Goal: Task Accomplishment & Management: Manage account settings

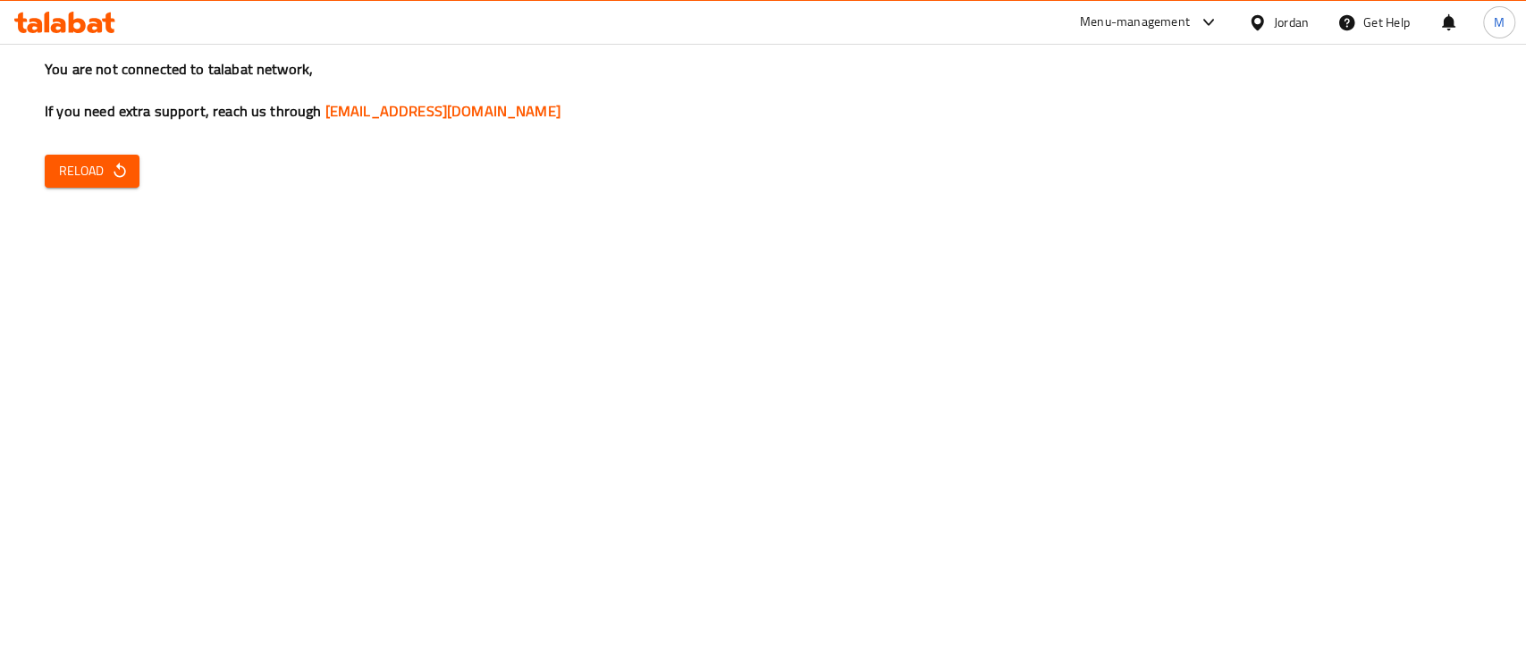
click at [127, 171] on icon "button" at bounding box center [120, 171] width 18 height 18
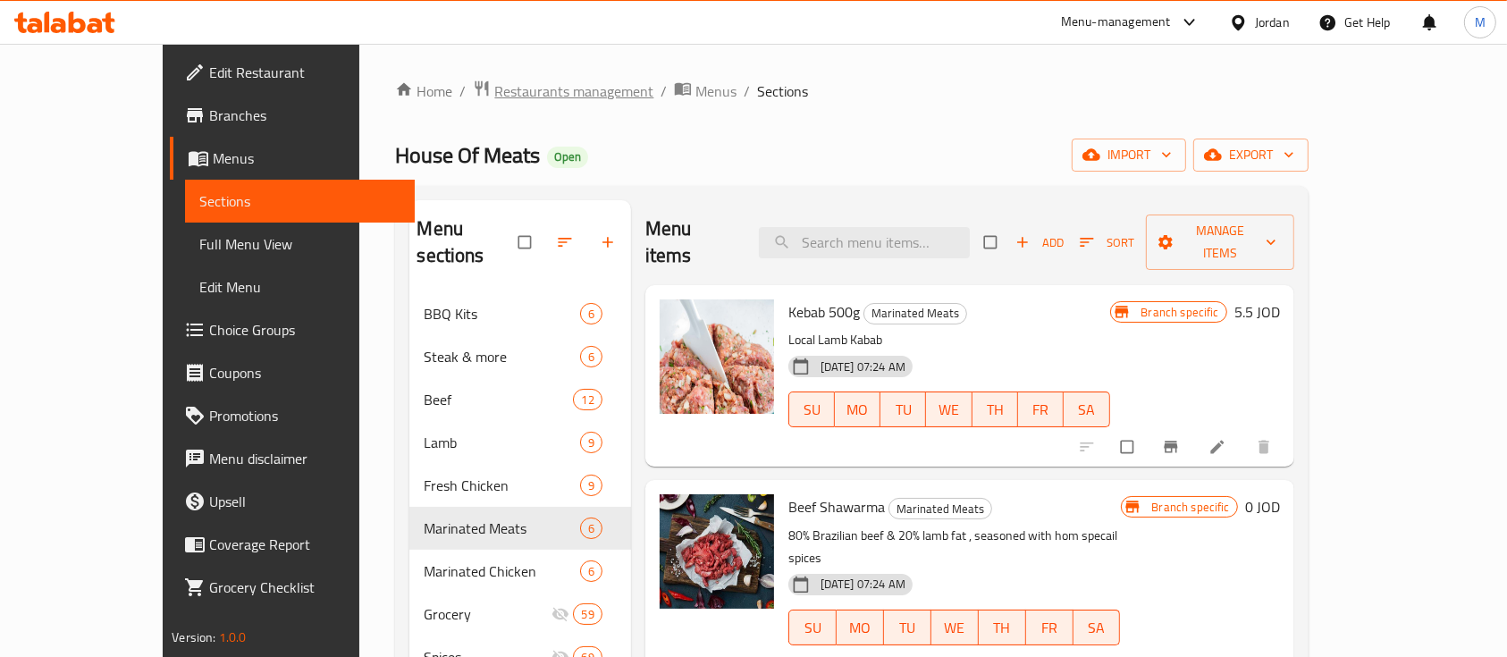
click at [494, 94] on span "Restaurants management" at bounding box center [573, 90] width 159 height 21
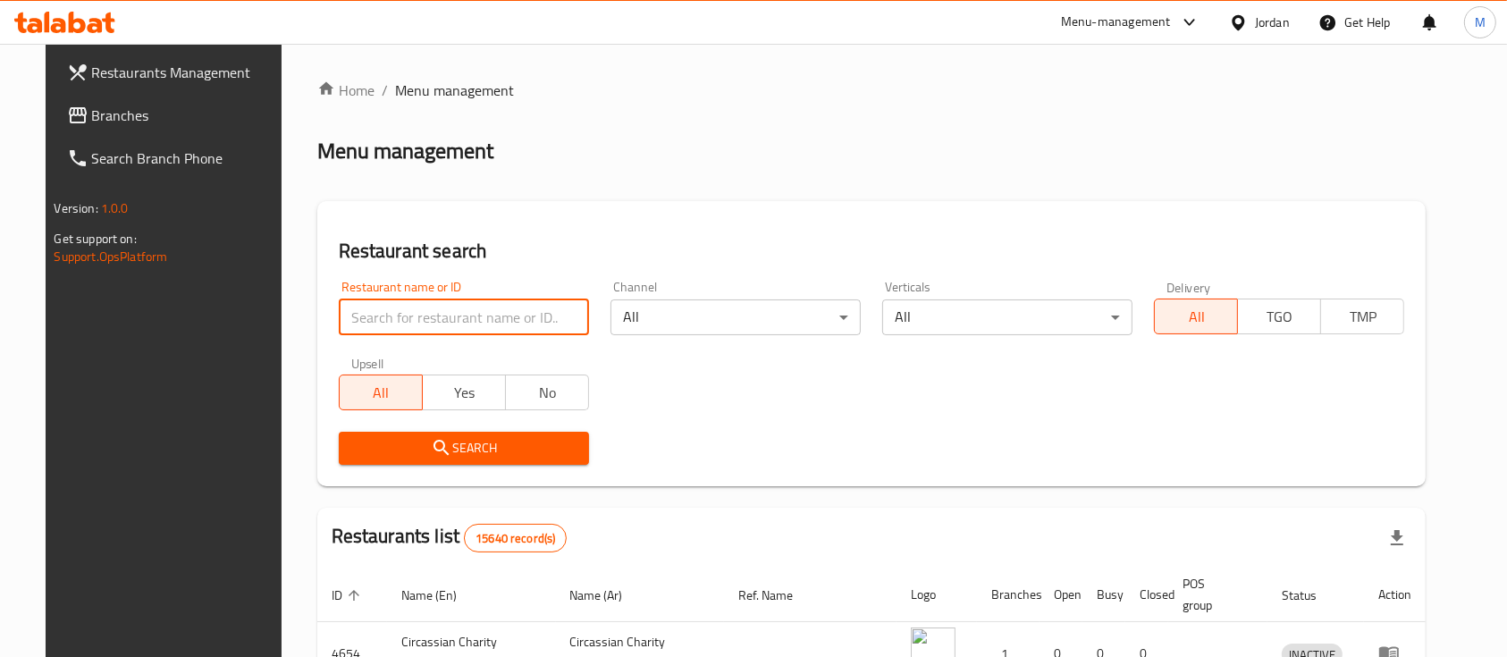
click at [405, 323] on input "search" at bounding box center [464, 317] width 250 height 36
type input "al rayhan"
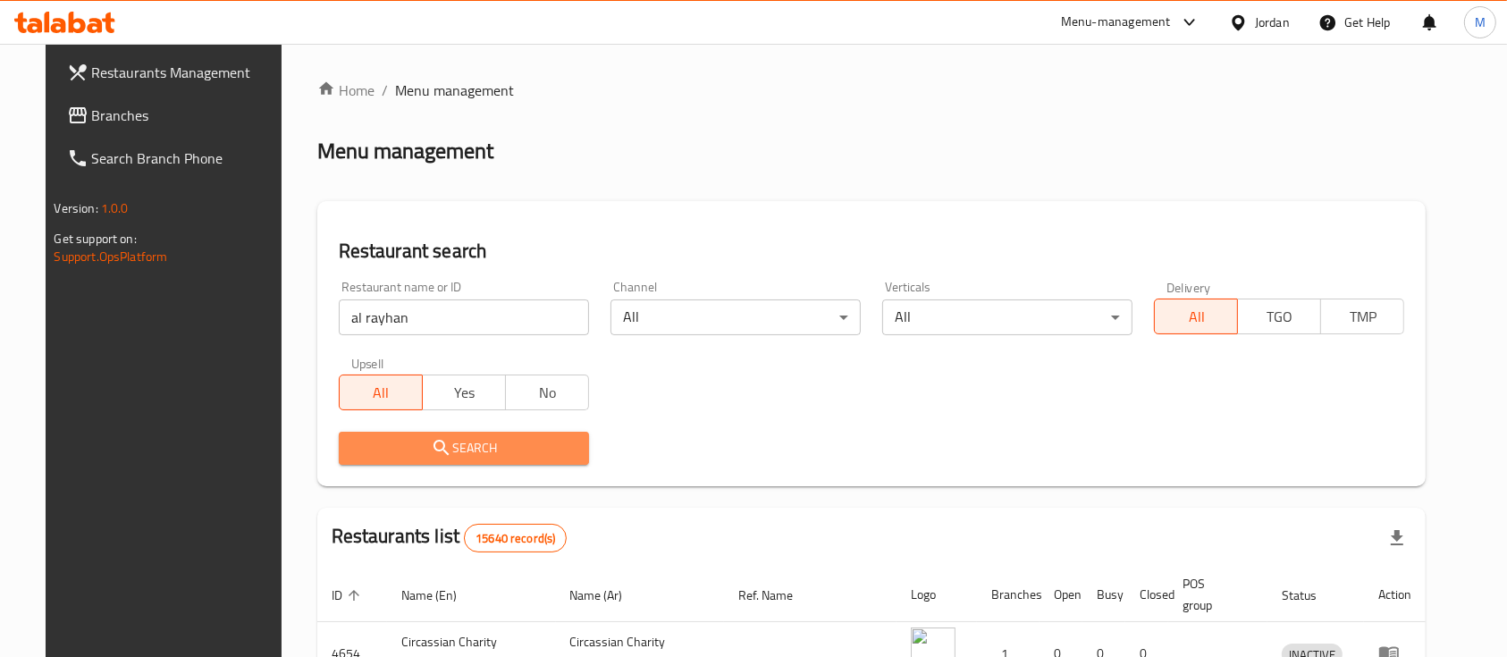
click at [476, 449] on span "Search" at bounding box center [464, 448] width 222 height 22
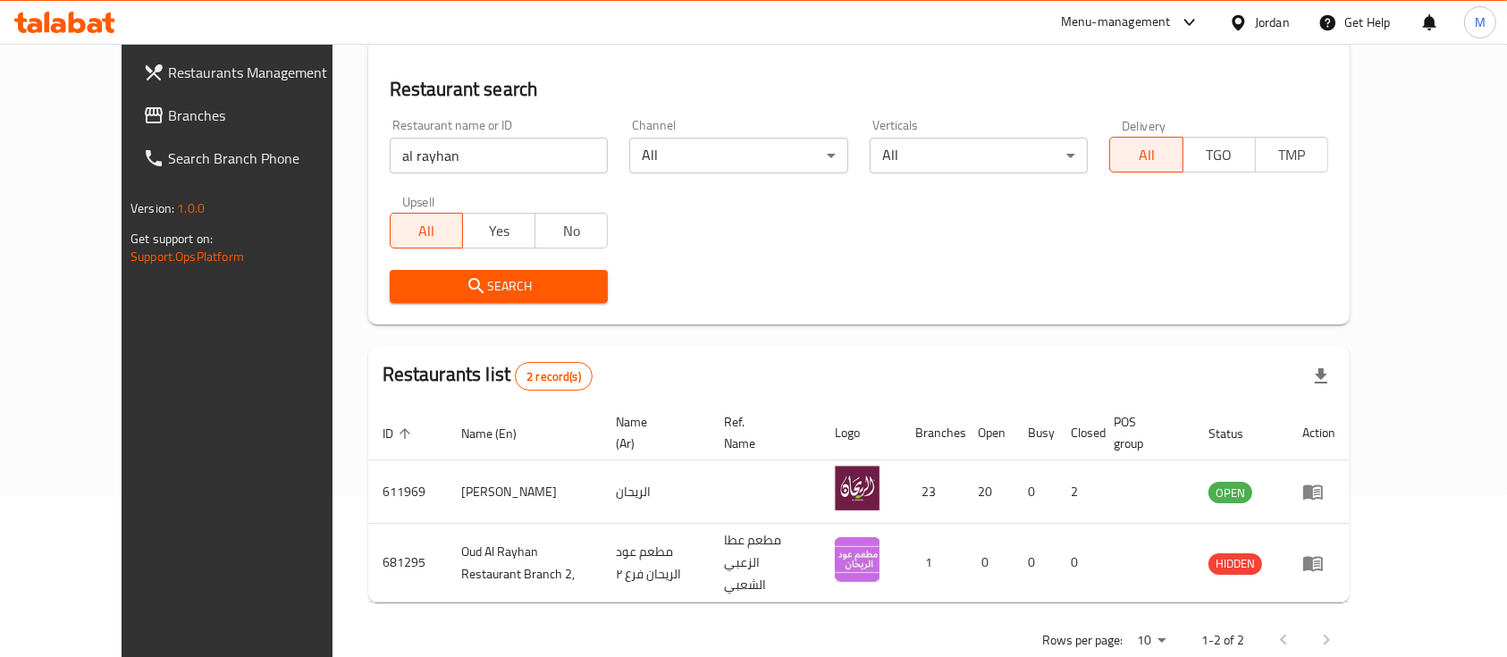
scroll to position [187, 0]
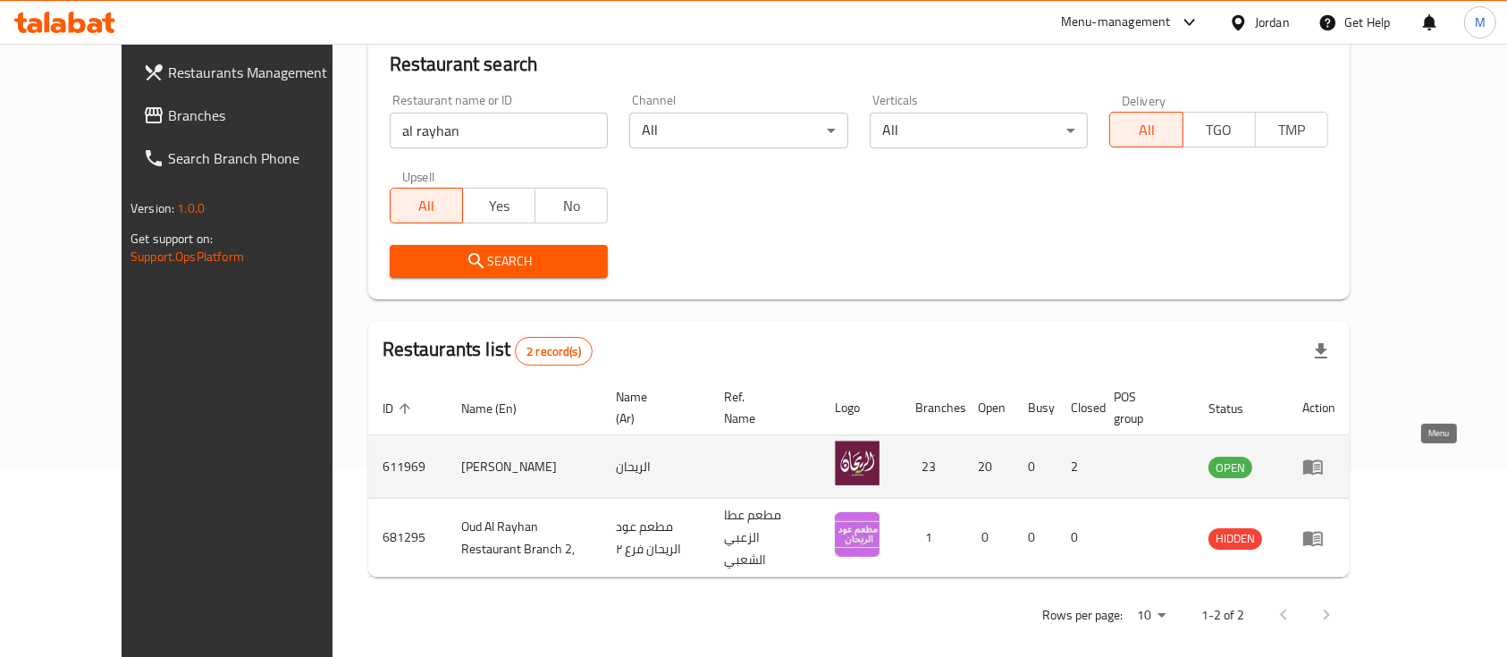
click at [1323, 472] on icon "enhanced table" at bounding box center [1313, 467] width 20 height 15
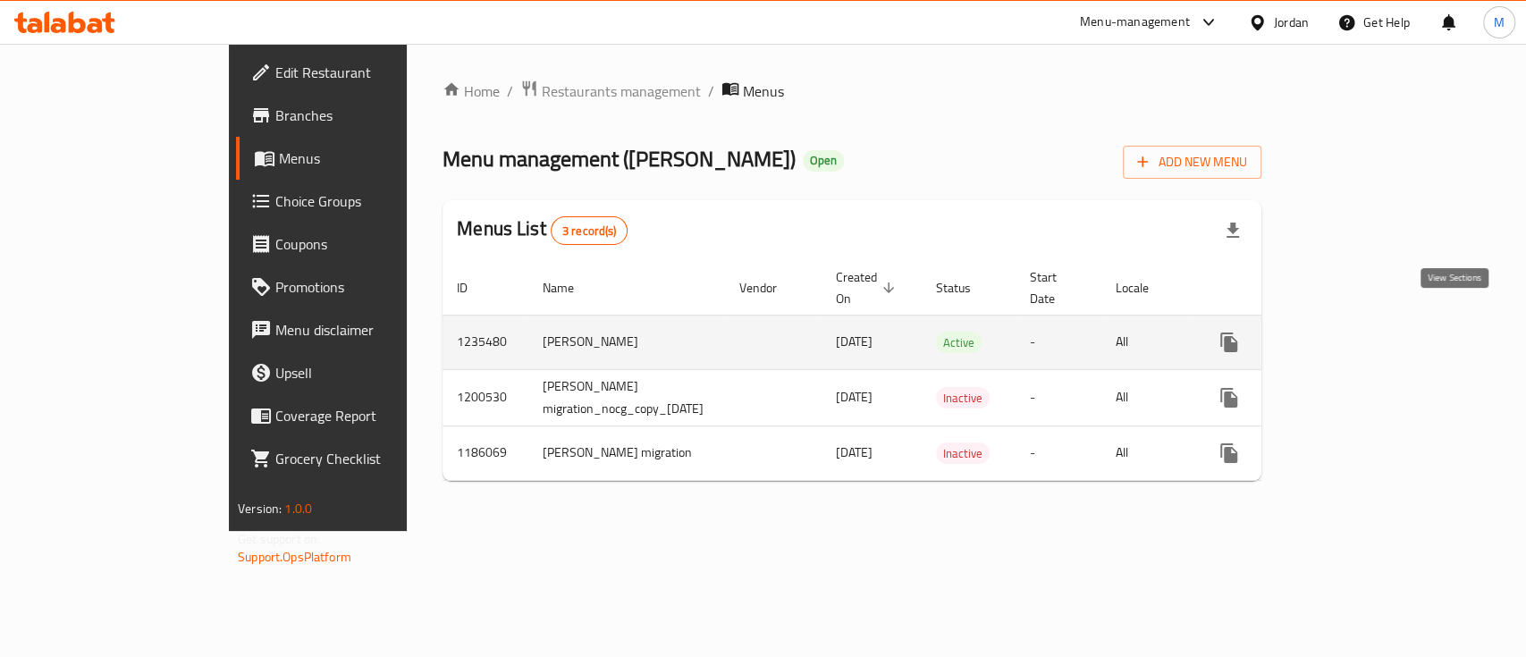
click at [1369, 332] on icon "enhanced table" at bounding box center [1357, 342] width 21 height 21
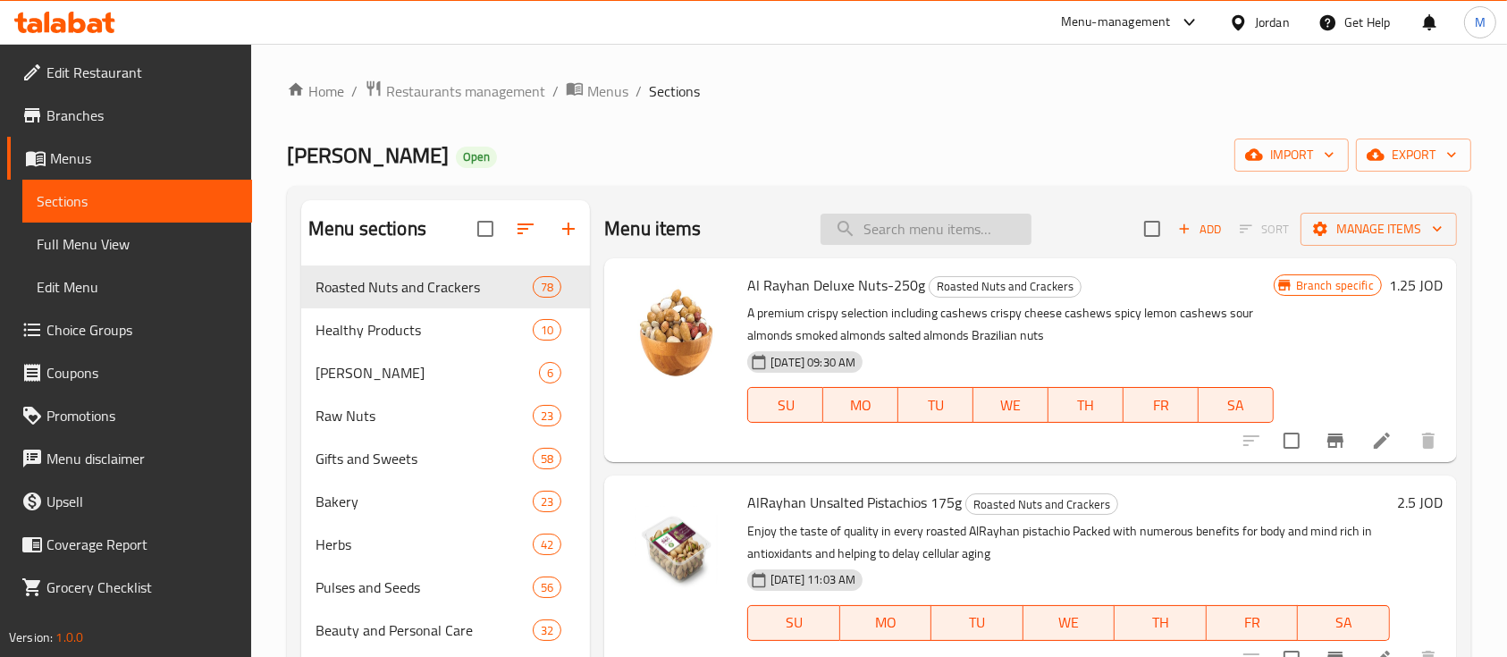
click at [877, 219] on input "search" at bounding box center [926, 229] width 211 height 31
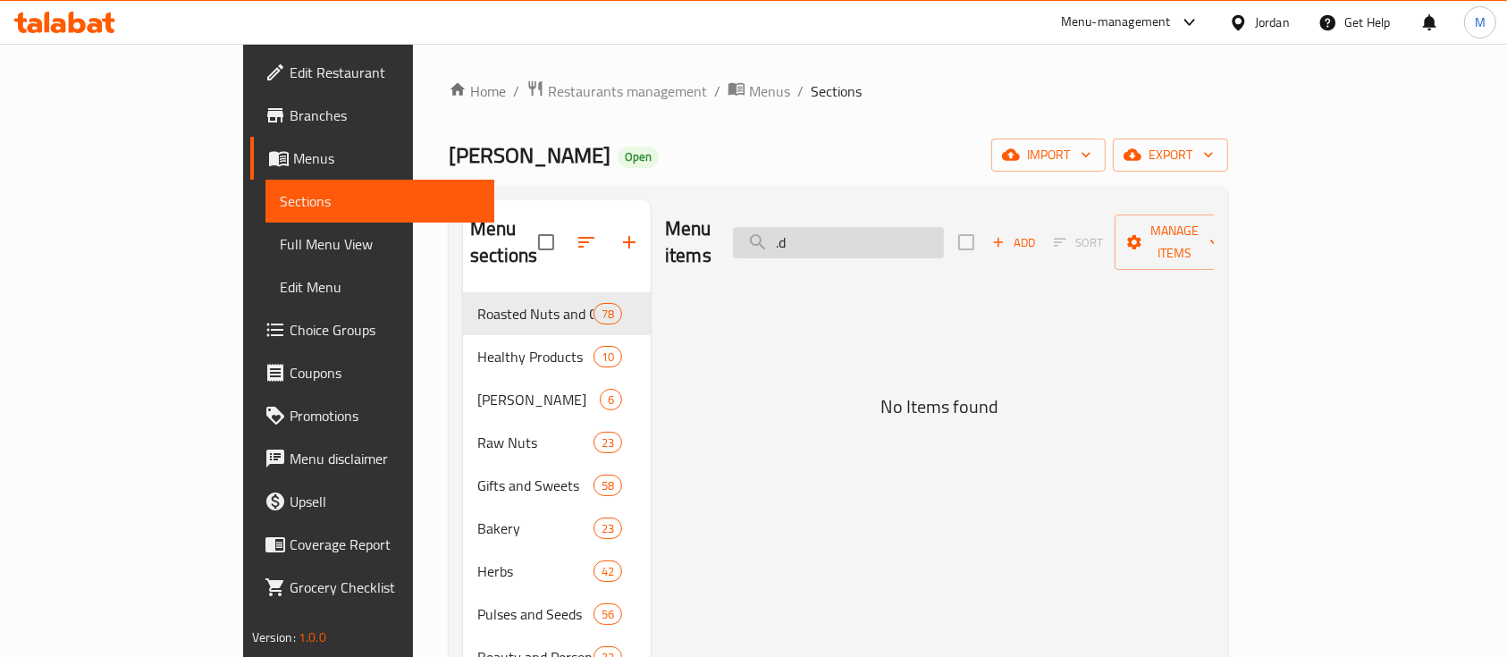
type input "."
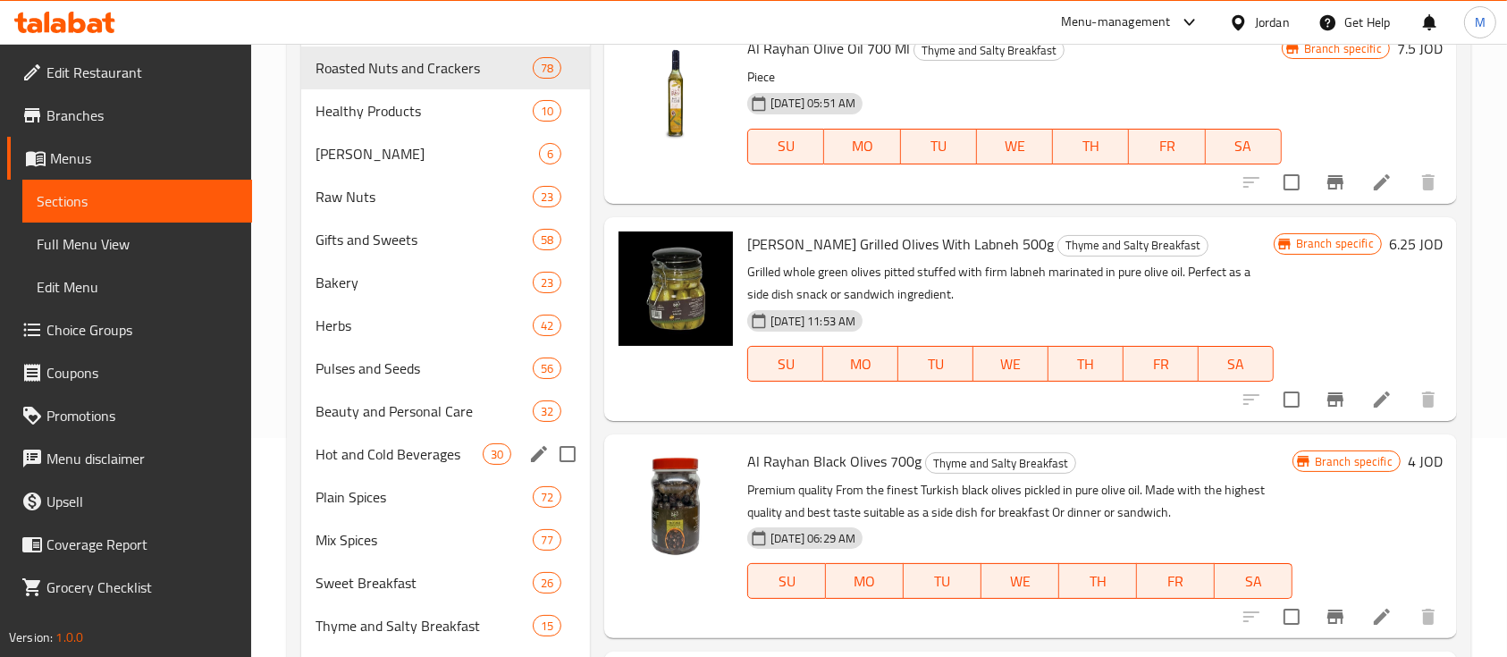
scroll to position [351, 0]
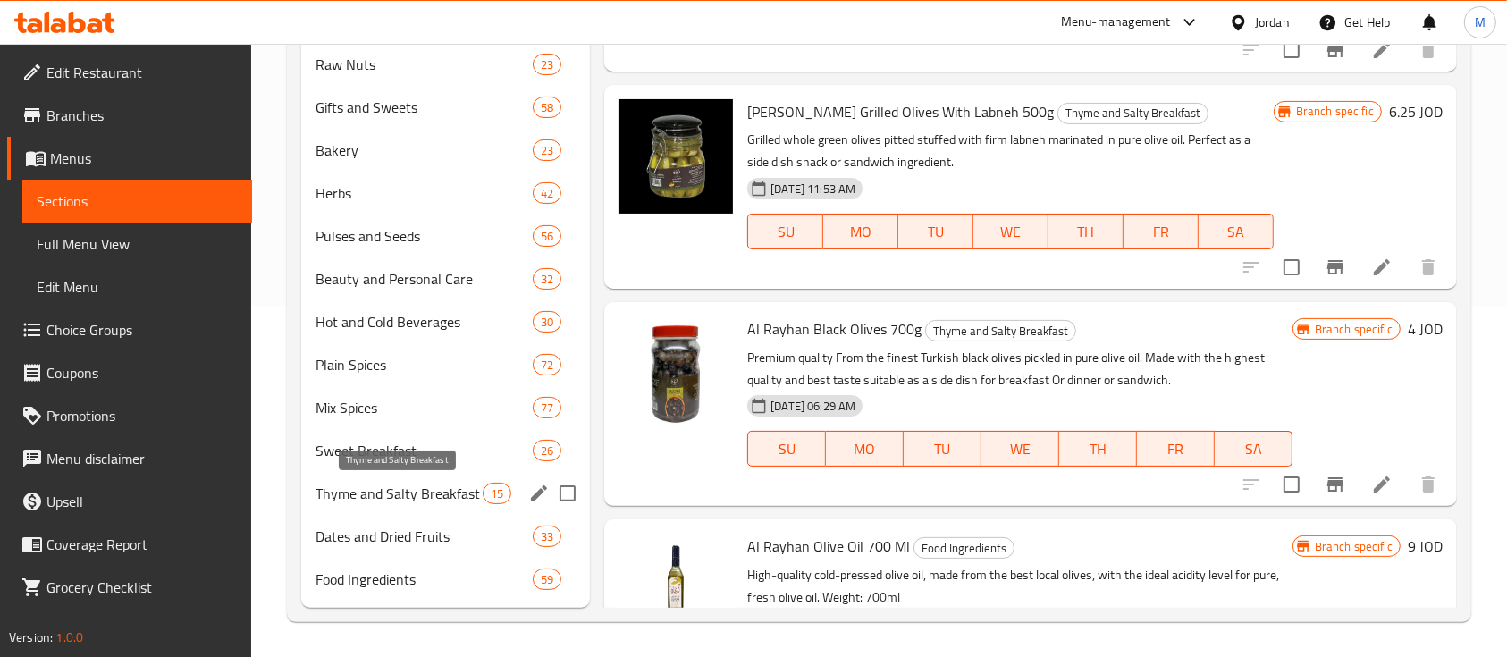
type input "زيت"
click at [426, 499] on span "Thyme and Salty Breakfast" at bounding box center [399, 493] width 167 height 21
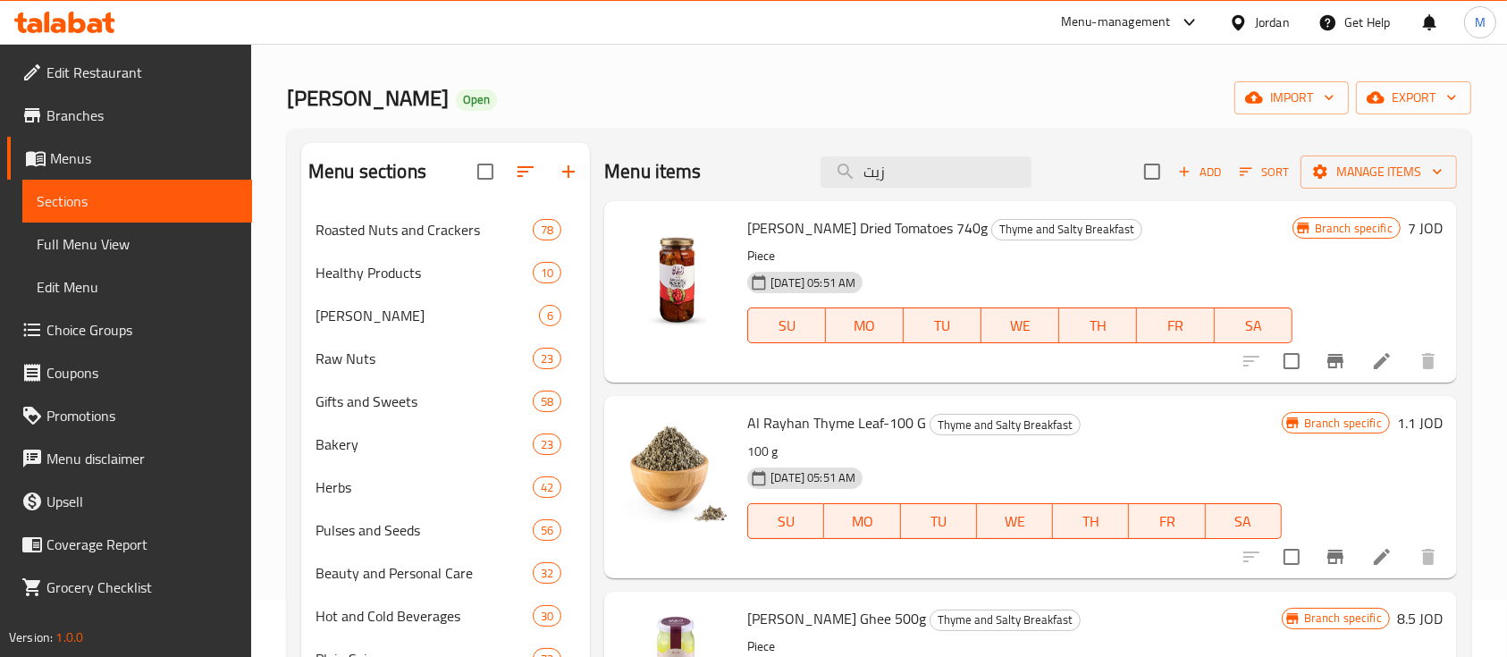
scroll to position [56, 0]
click at [1178, 182] on span "Add" at bounding box center [1200, 173] width 48 height 21
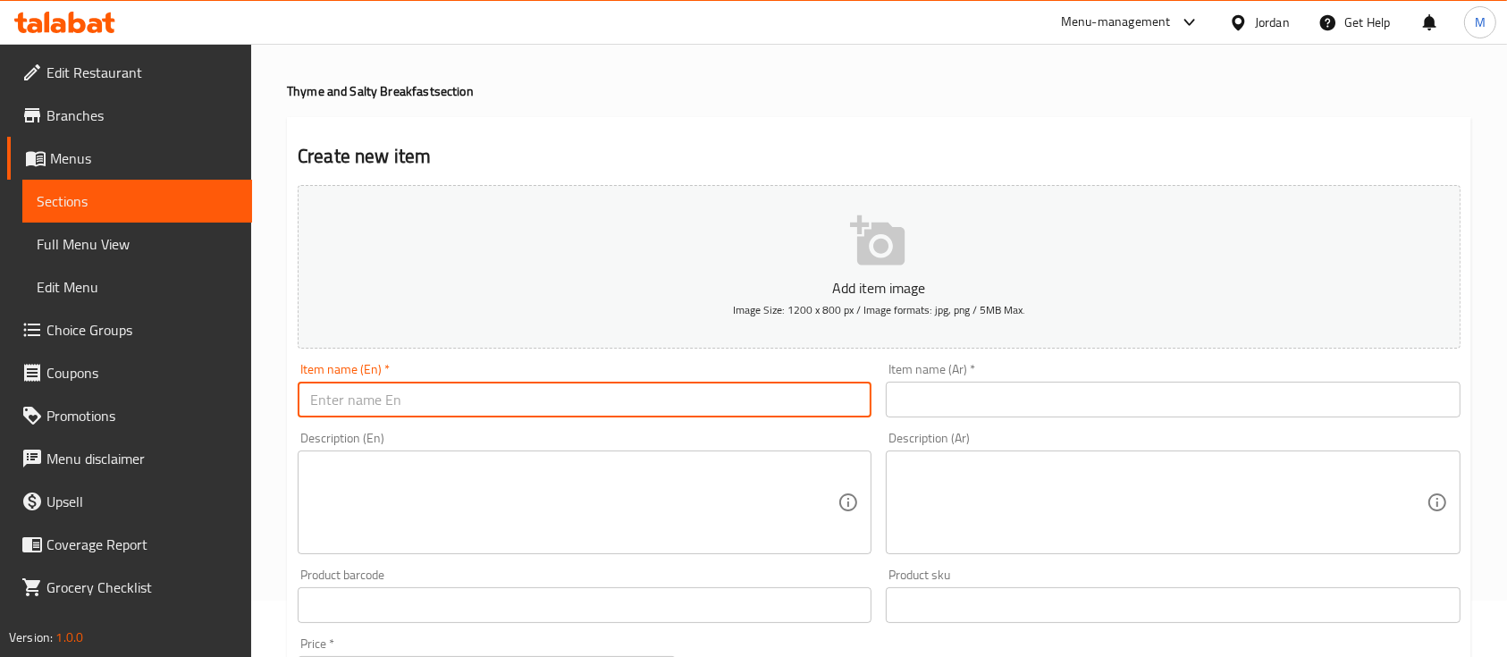
click at [752, 399] on input "text" at bounding box center [585, 400] width 574 height 36
paste input "Al Rayhan Olive Oil 2.5L"
type input "Al Rayhan Olive Oil 2.5L"
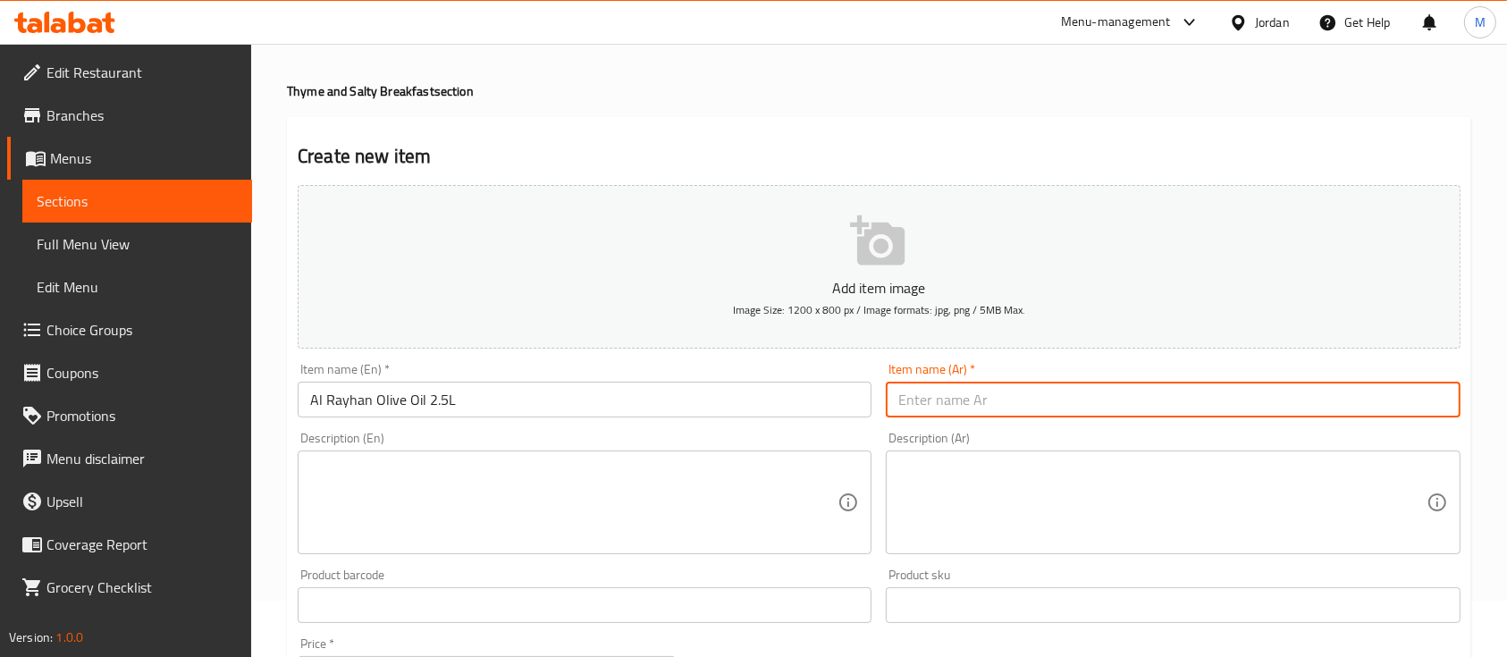
click at [909, 409] on input "text" at bounding box center [1173, 400] width 574 height 36
paste input "[PERSON_NAME] الريحان 2.5 لتر"
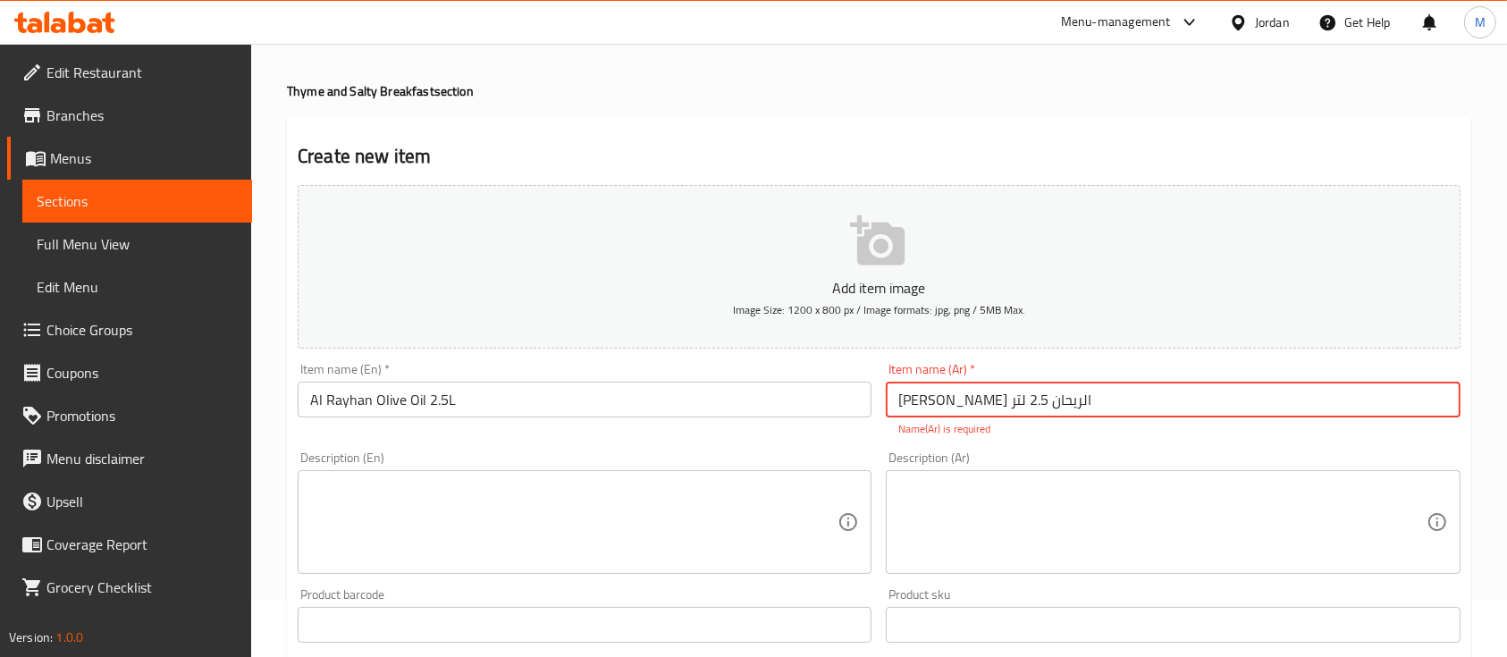
type input "[PERSON_NAME] الريحان 2.5 لتر"
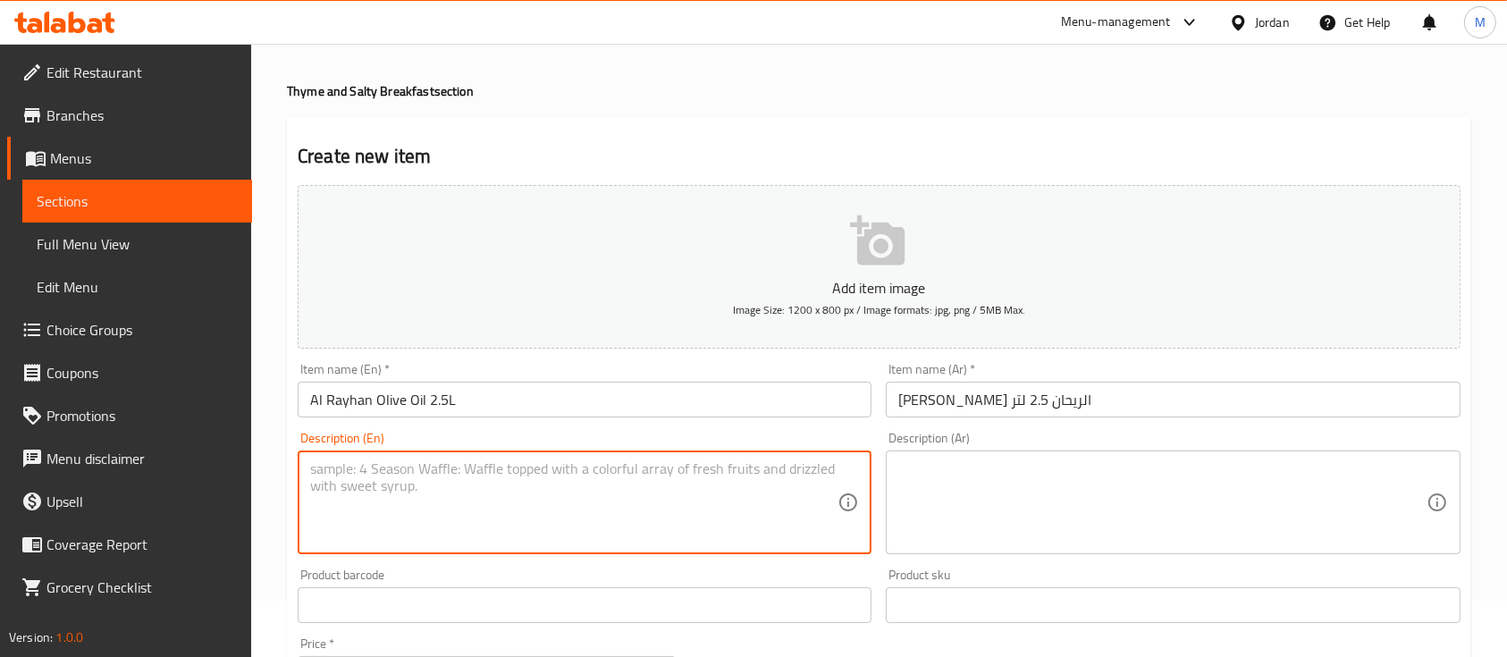
click at [620, 506] on textarea at bounding box center [573, 502] width 527 height 85
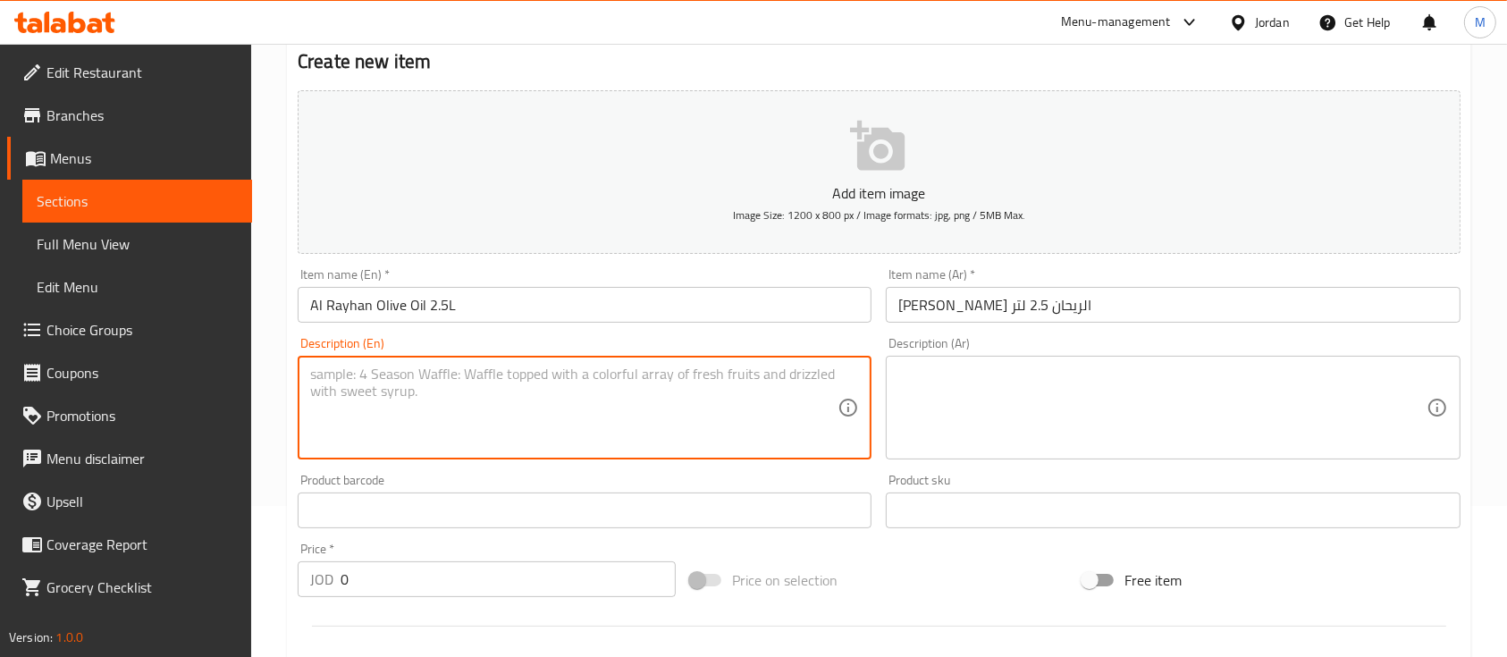
scroll to position [160, 0]
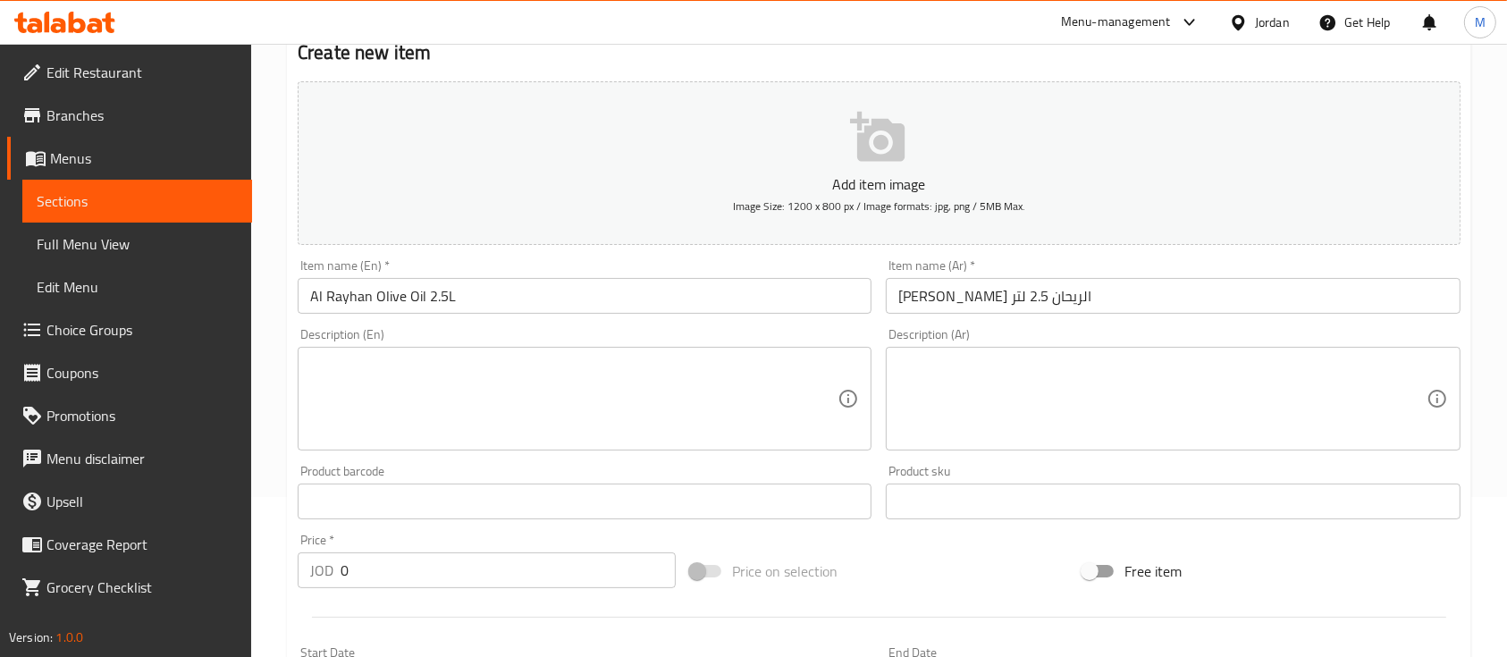
drag, startPoint x: 451, startPoint y: 589, endPoint x: 419, endPoint y: 569, distance: 37.4
click at [419, 569] on div "Price   * JOD 0 Price *" at bounding box center [487, 561] width 392 height 69
click at [419, 569] on input "0" at bounding box center [508, 570] width 335 height 36
drag, startPoint x: 333, startPoint y: 578, endPoint x: 372, endPoint y: 588, distance: 39.7
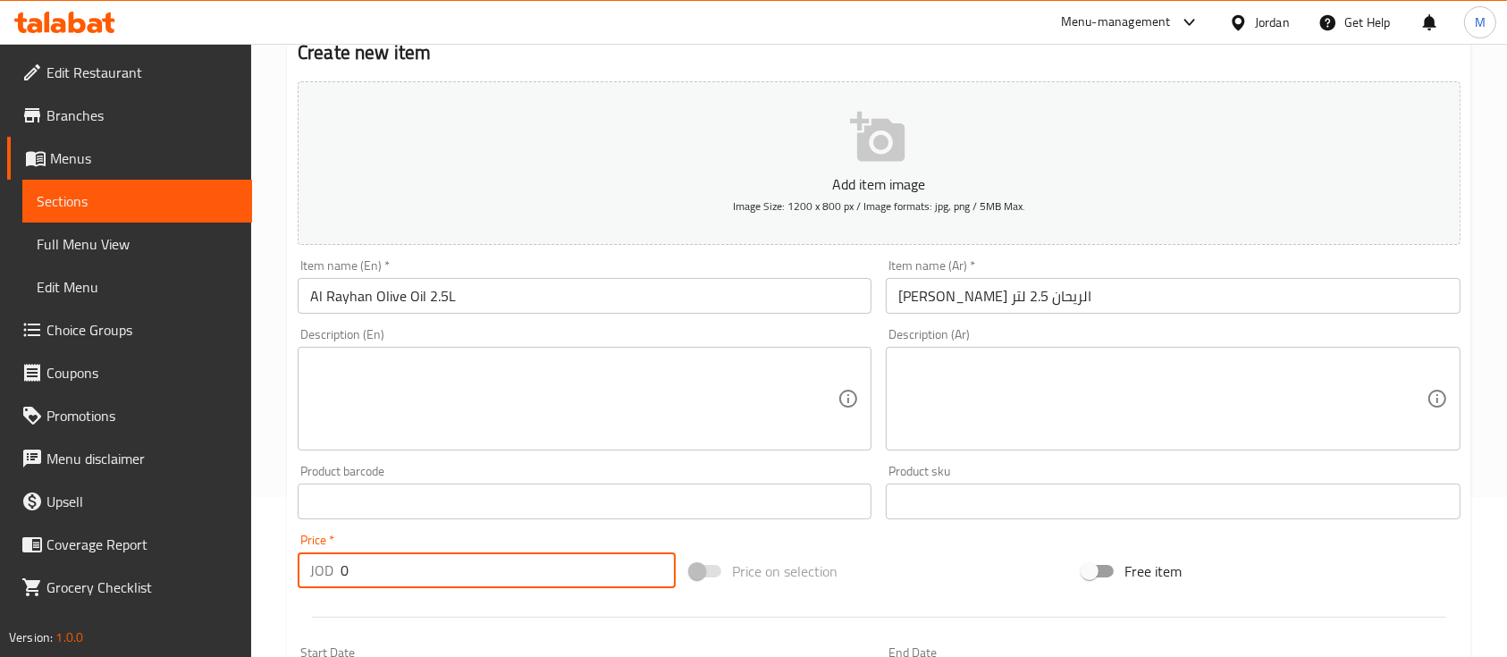
click at [372, 588] on div "JOD 0 Price *" at bounding box center [487, 570] width 378 height 36
drag, startPoint x: 372, startPoint y: 588, endPoint x: 327, endPoint y: 584, distance: 44.9
click at [327, 584] on div "JOD 0 Price *" at bounding box center [487, 570] width 378 height 36
type input "22"
click at [391, 543] on div "Price   * JOD 22 Price *" at bounding box center [487, 561] width 378 height 55
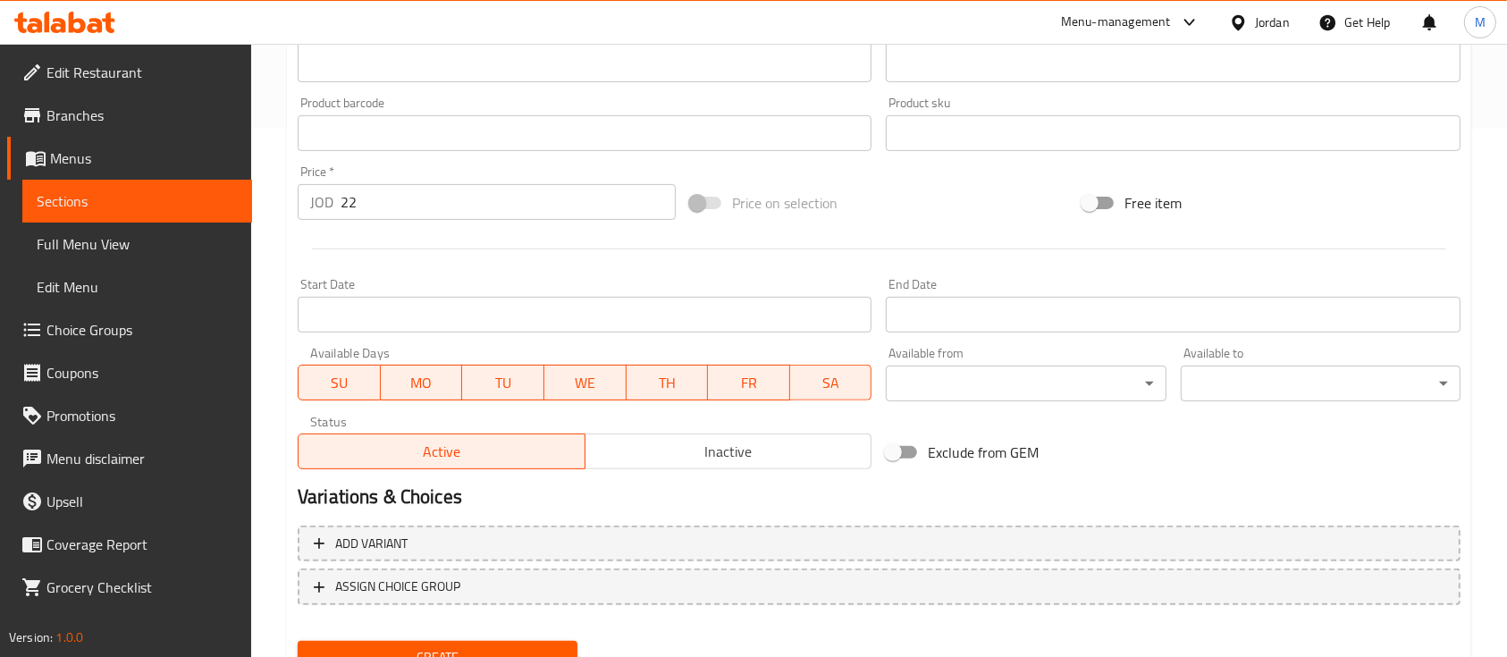
scroll to position [606, 0]
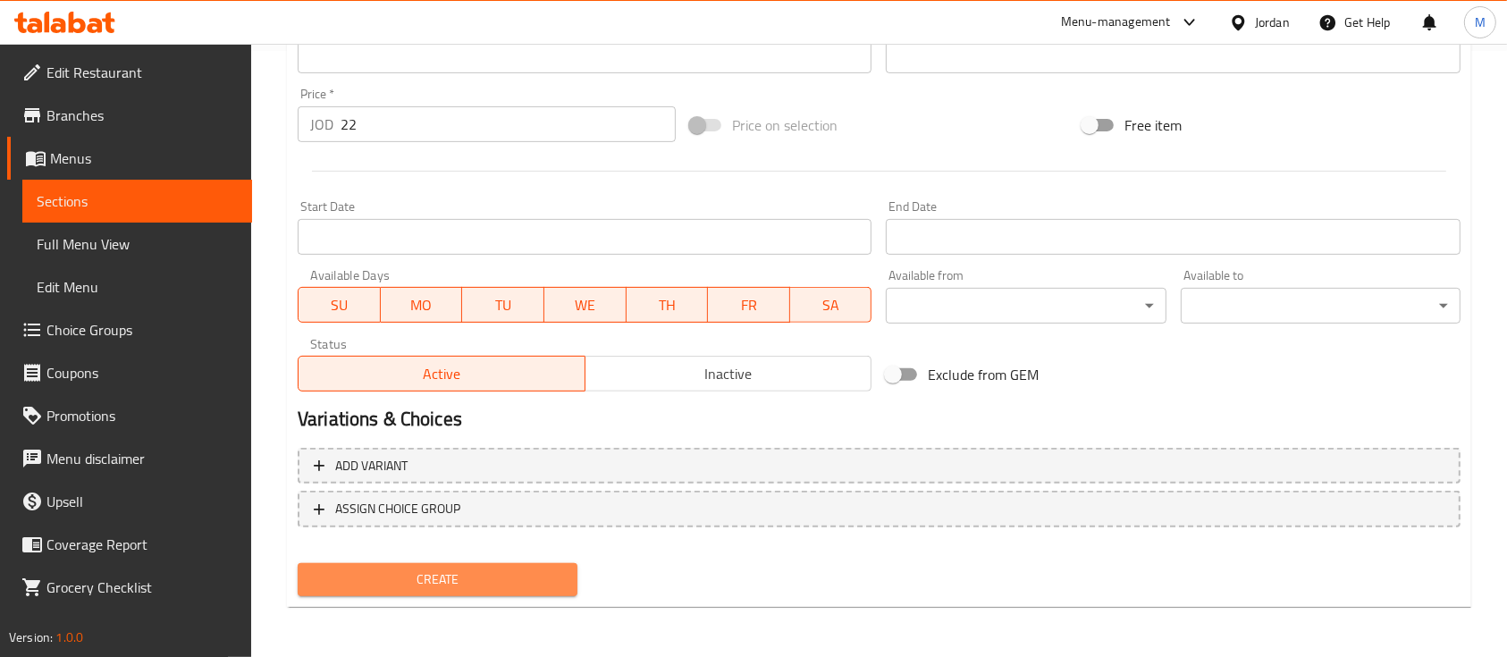
click at [524, 577] on span "Create" at bounding box center [437, 580] width 251 height 22
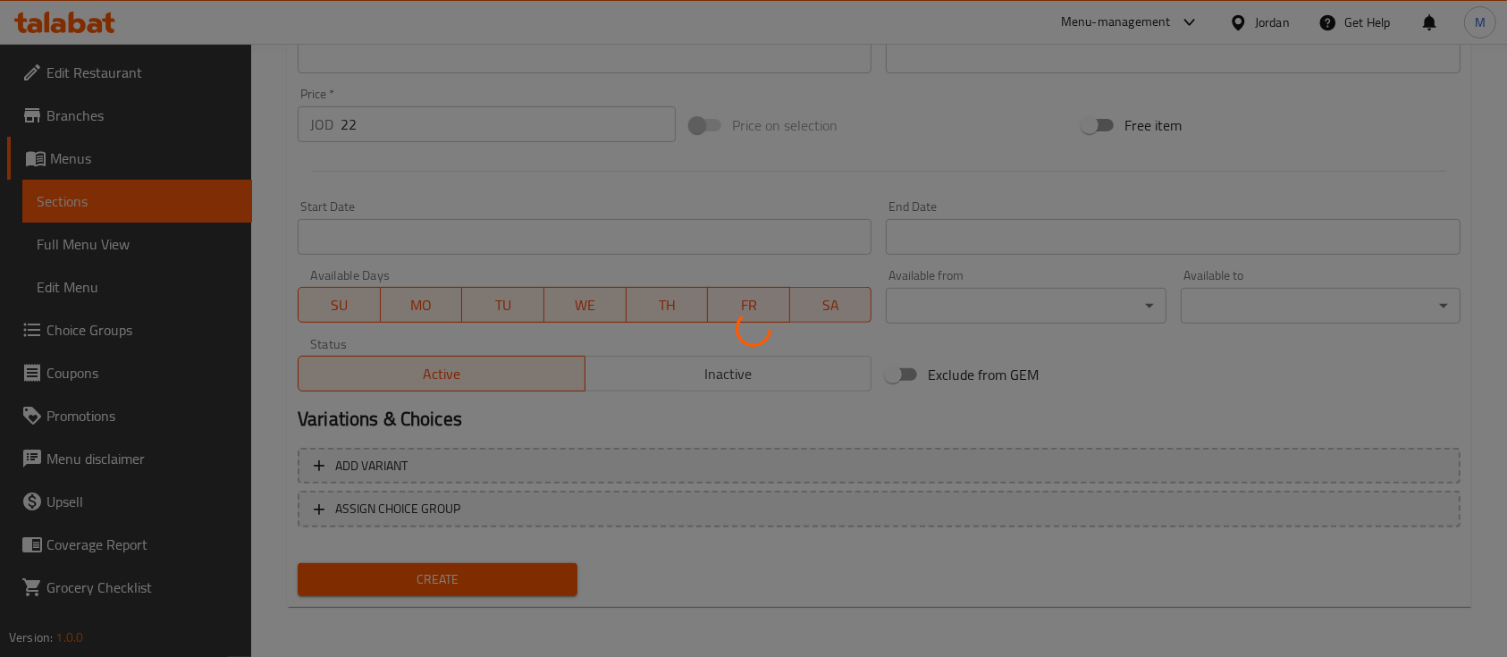
type input "0"
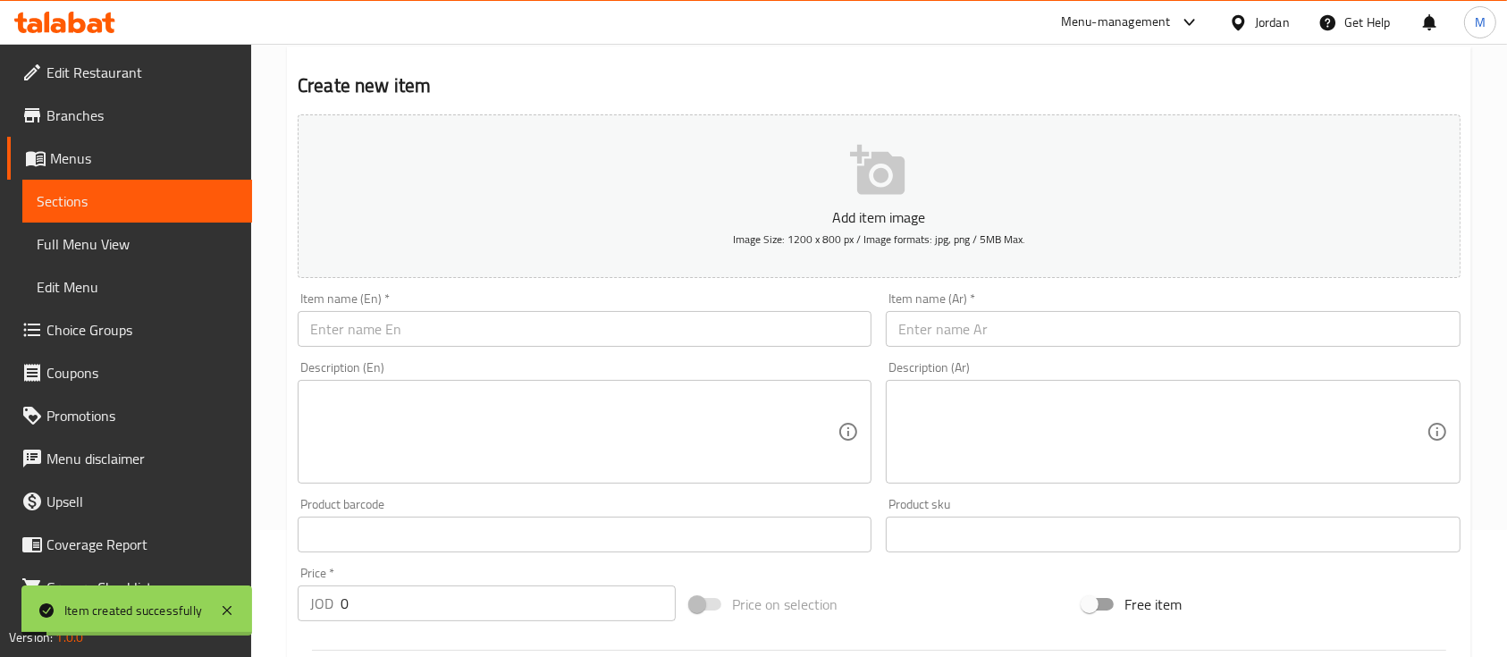
scroll to position [0, 0]
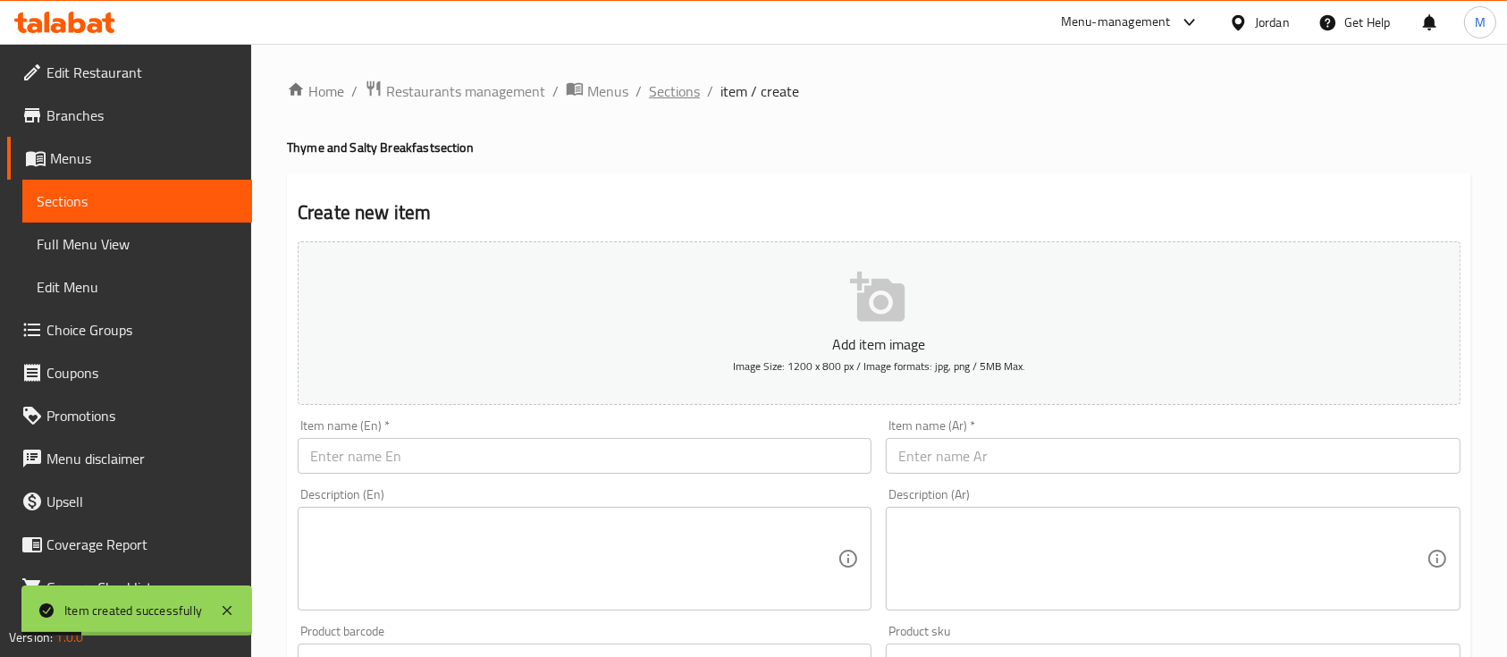
click at [685, 80] on span "Sections" at bounding box center [674, 90] width 51 height 21
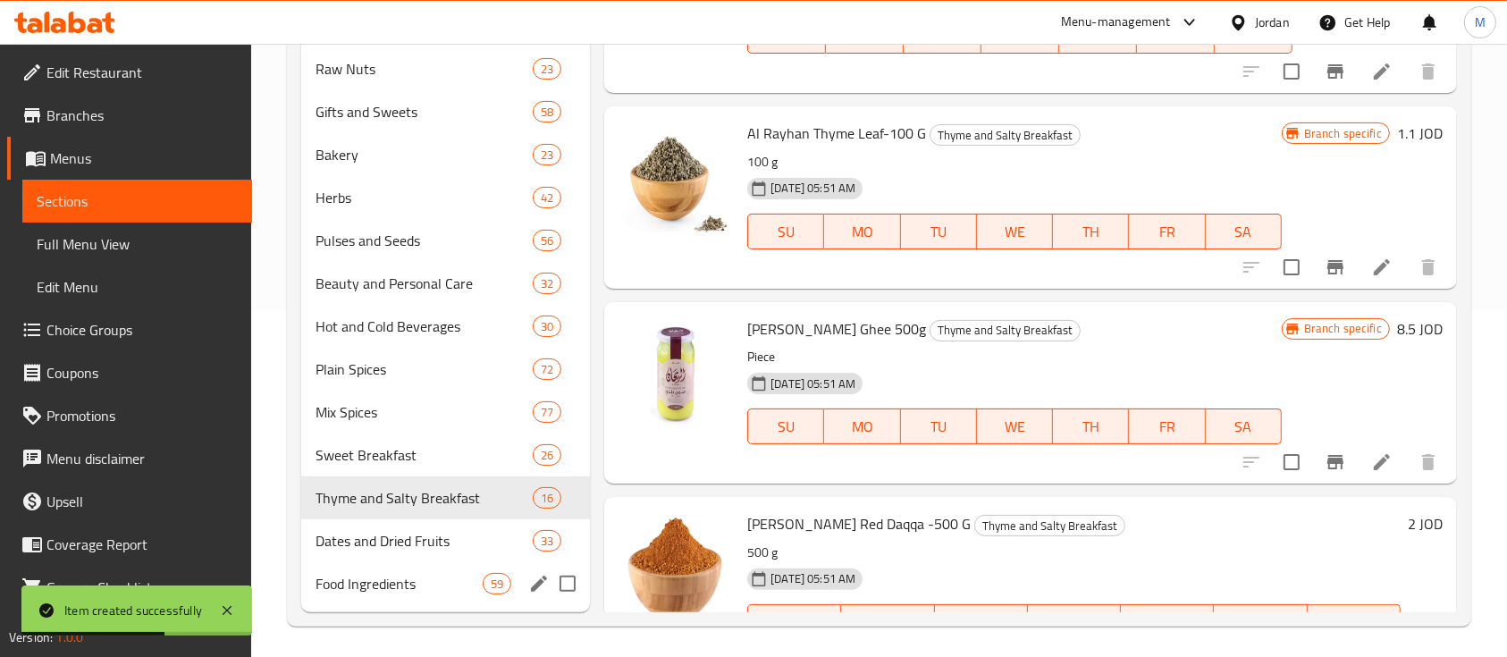
scroll to position [348, 0]
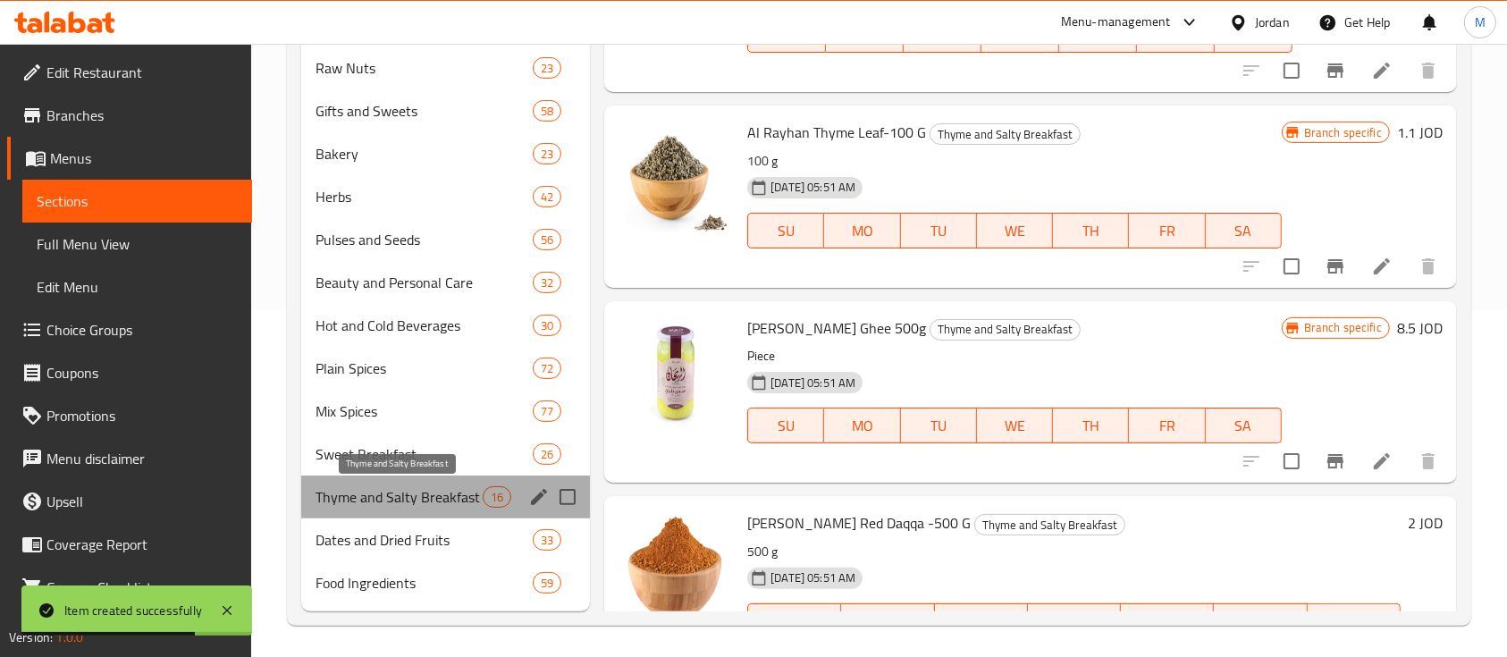
click at [426, 494] on span "Thyme and Salty Breakfast" at bounding box center [399, 496] width 167 height 21
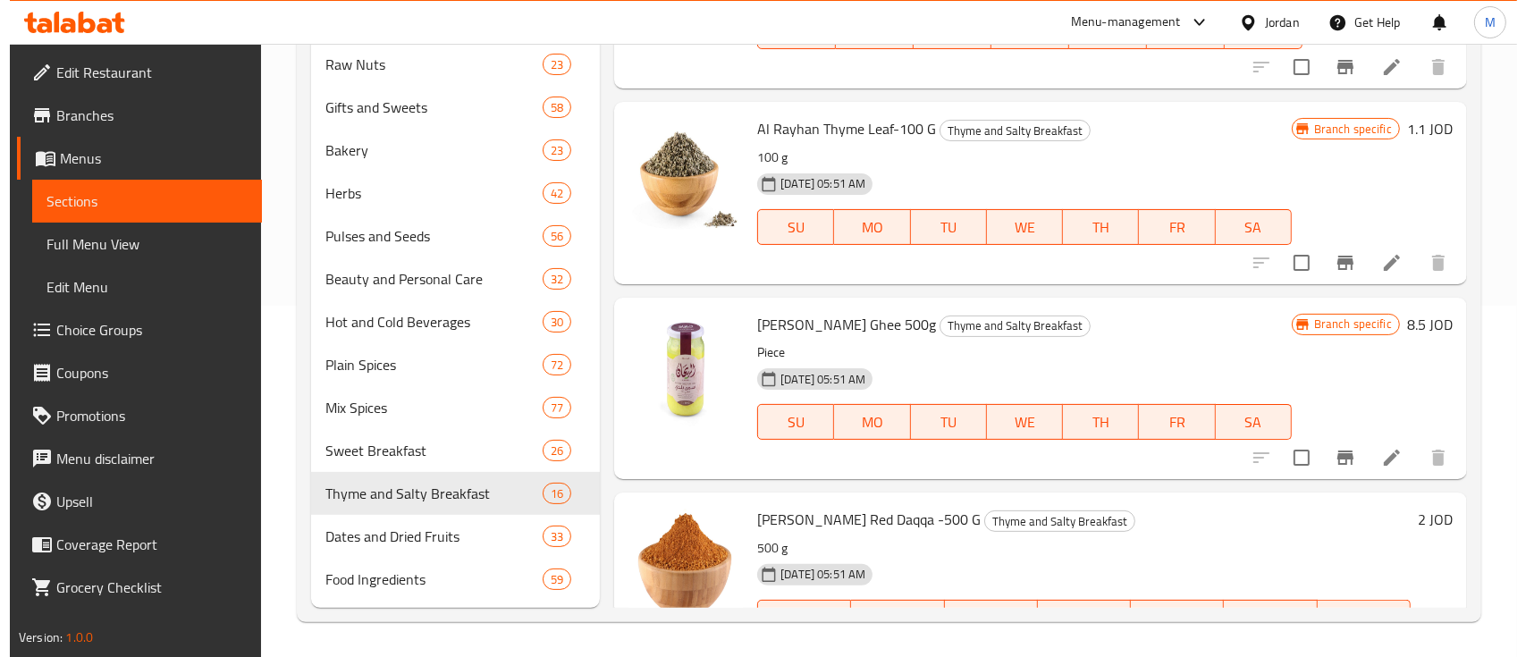
scroll to position [0, 0]
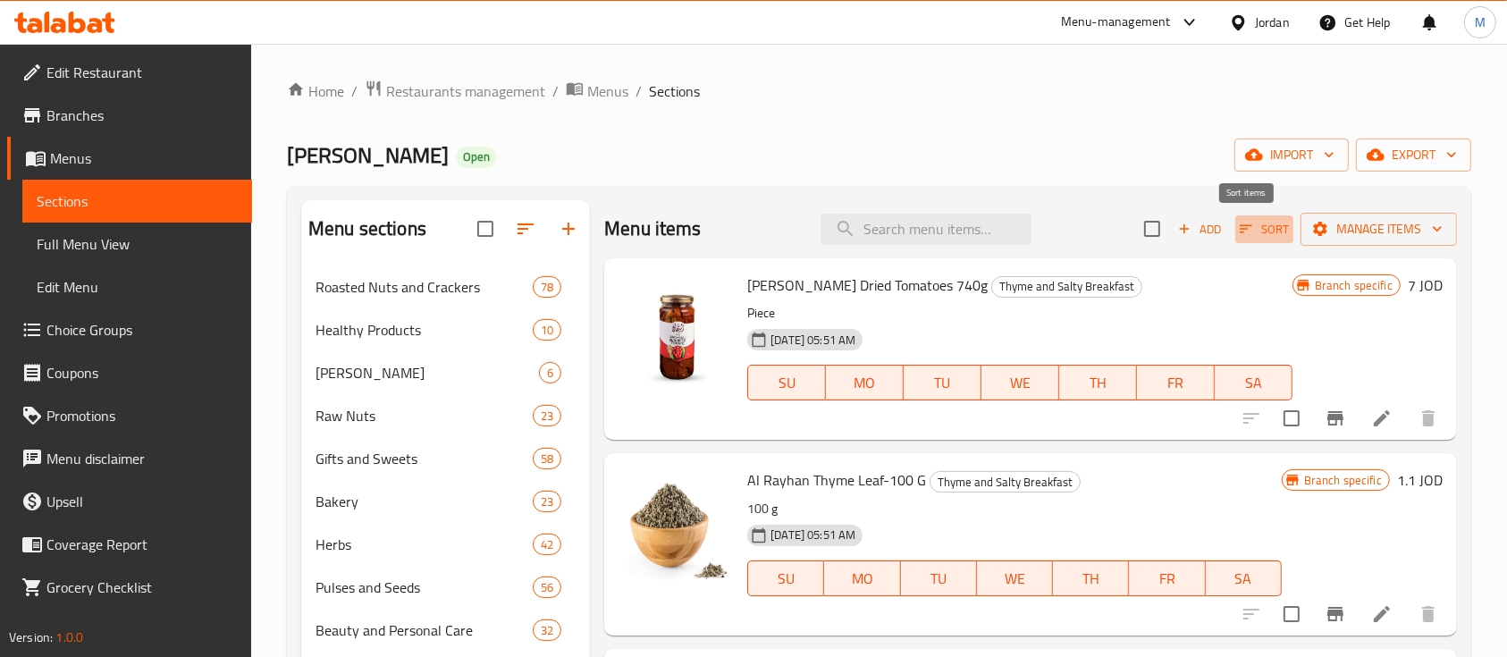
click at [1240, 238] on span "Sort" at bounding box center [1264, 229] width 49 height 21
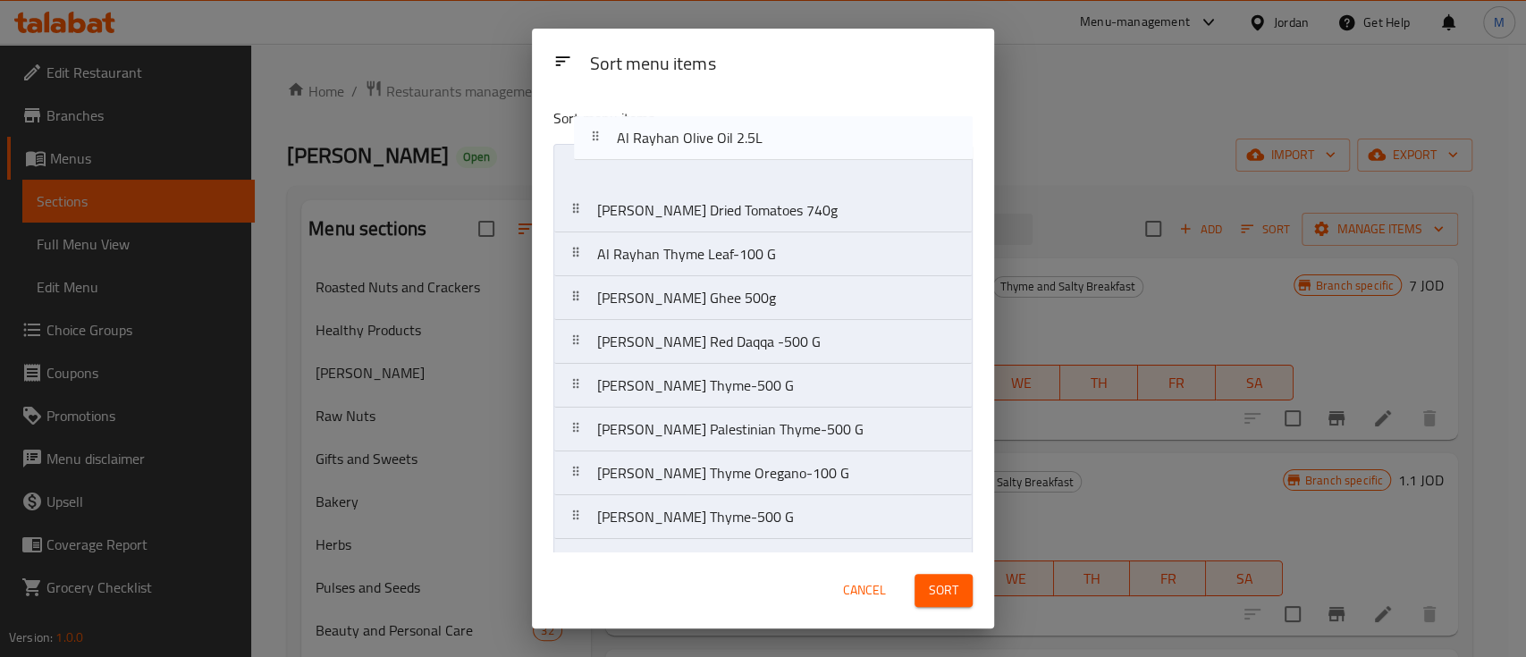
drag, startPoint x: 801, startPoint y: 531, endPoint x: 815, endPoint y: 137, distance: 394.5
click at [815, 137] on div "Sort menu items Al Rayhan Dried Tomatoes 740g Al Rayhan Thyme Leaf-100 G Al [PE…" at bounding box center [763, 323] width 462 height 460
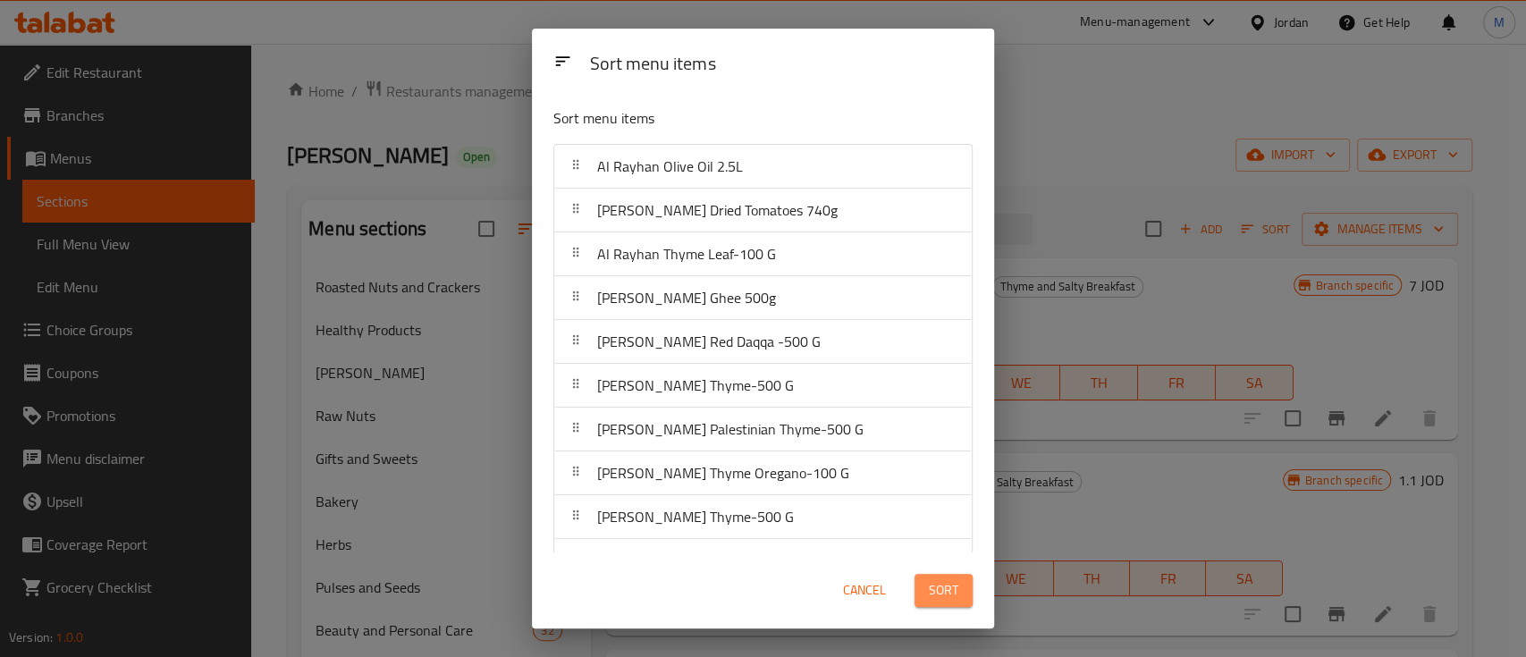
click at [950, 590] on span "Sort" at bounding box center [944, 590] width 30 height 22
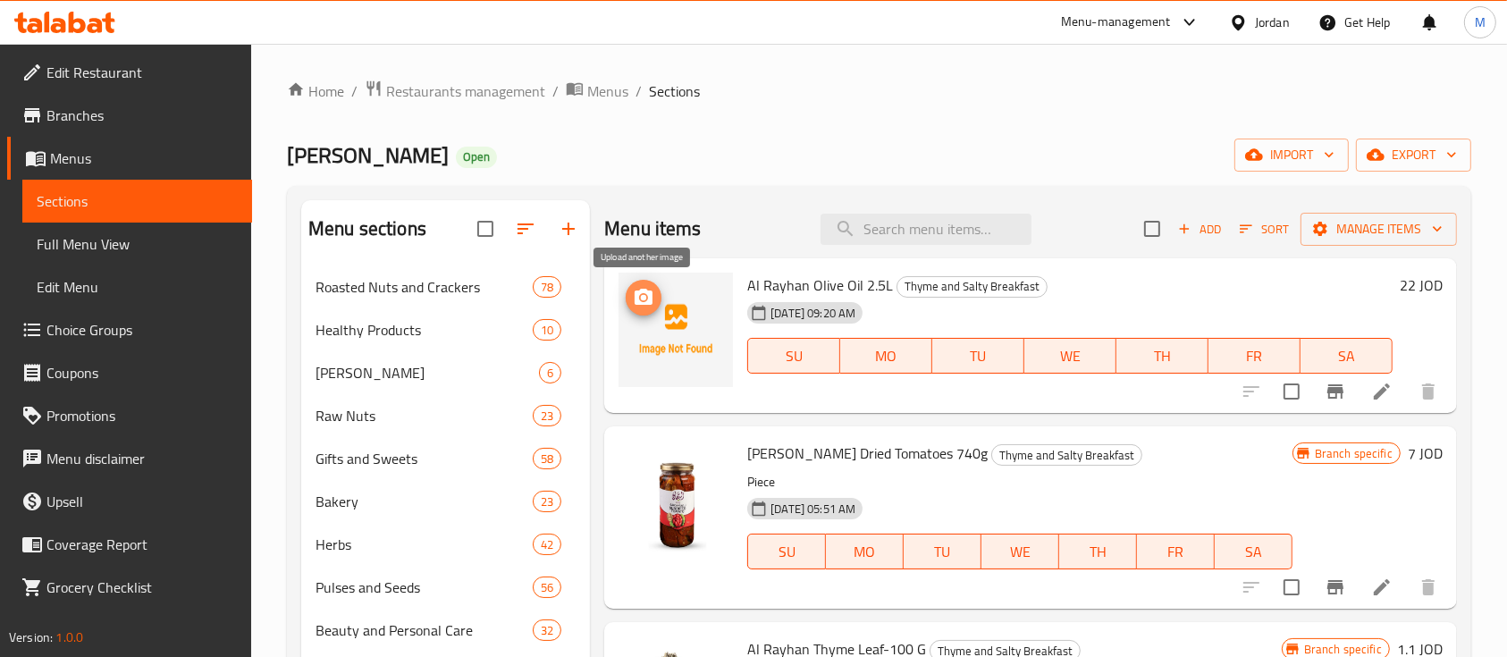
click at [651, 302] on icon "upload picture" at bounding box center [644, 297] width 18 height 16
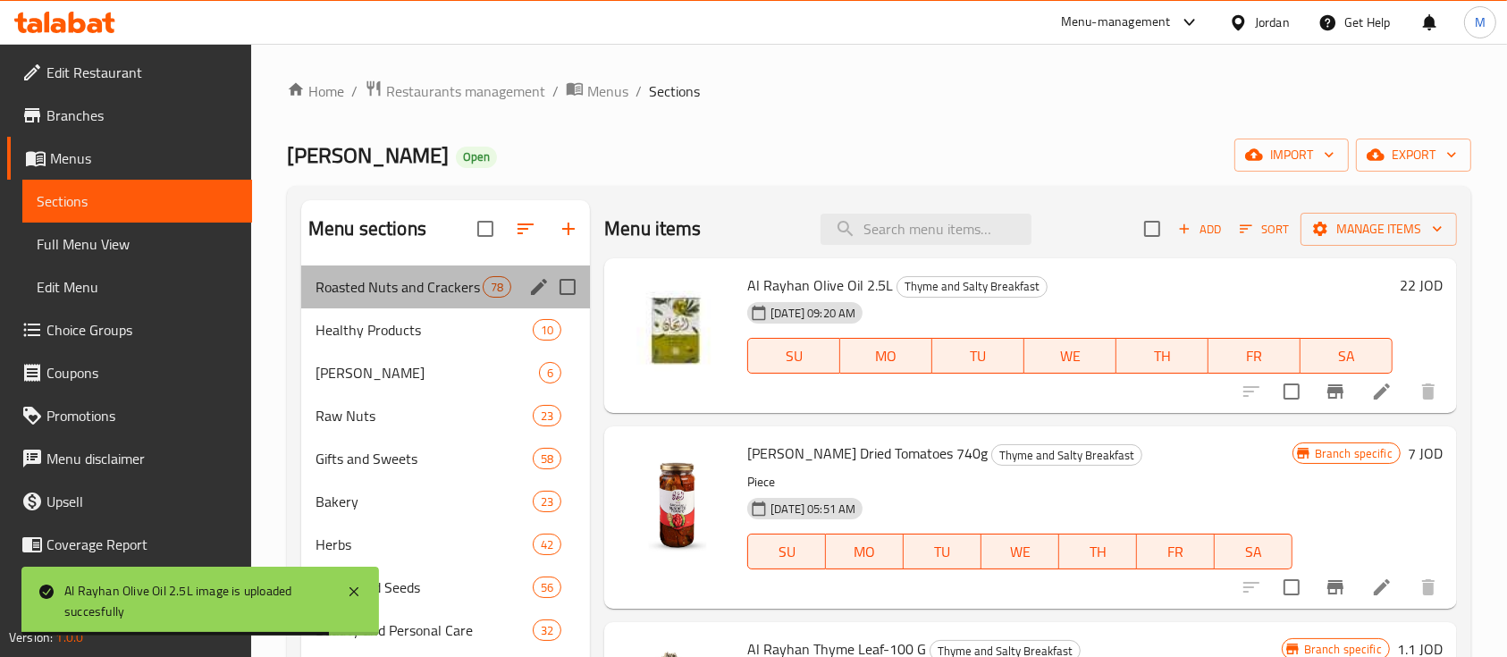
click at [443, 304] on div "Roasted Nuts and Crackers 78" at bounding box center [445, 287] width 289 height 43
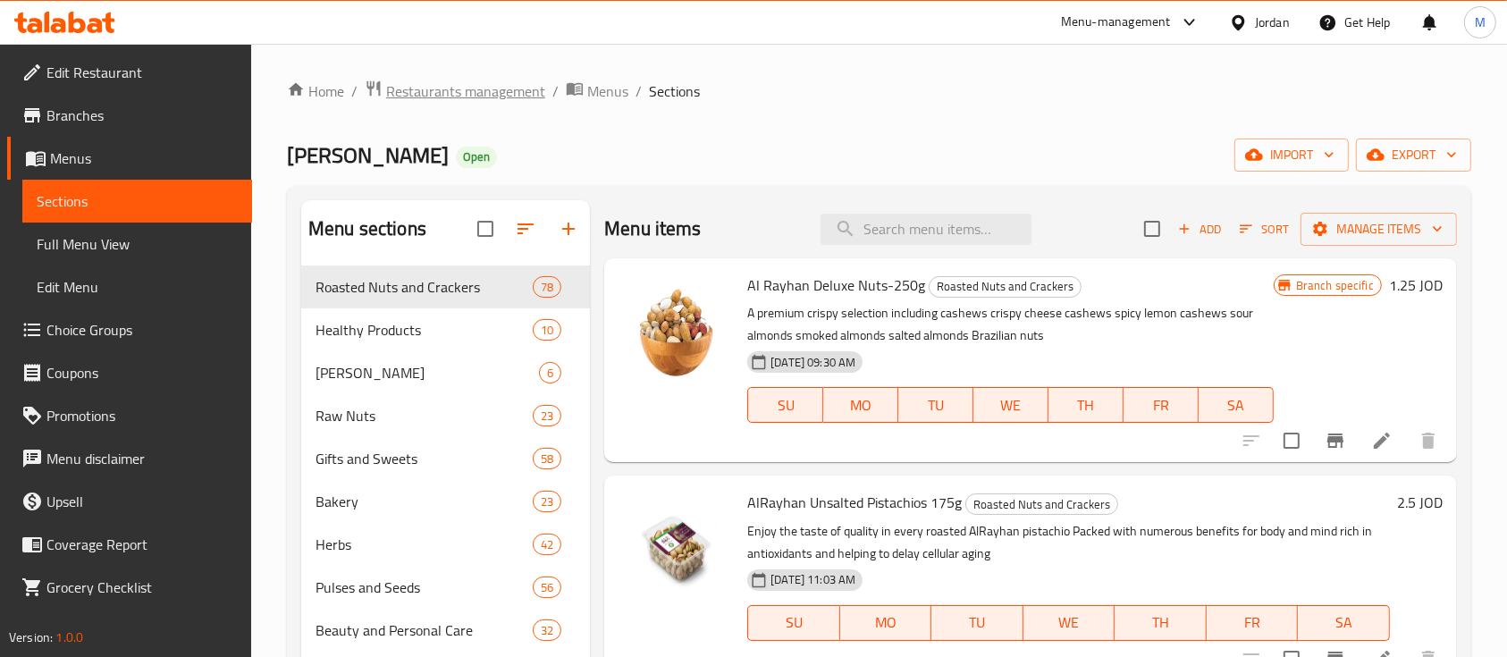
click at [452, 92] on span "Restaurants management" at bounding box center [465, 90] width 159 height 21
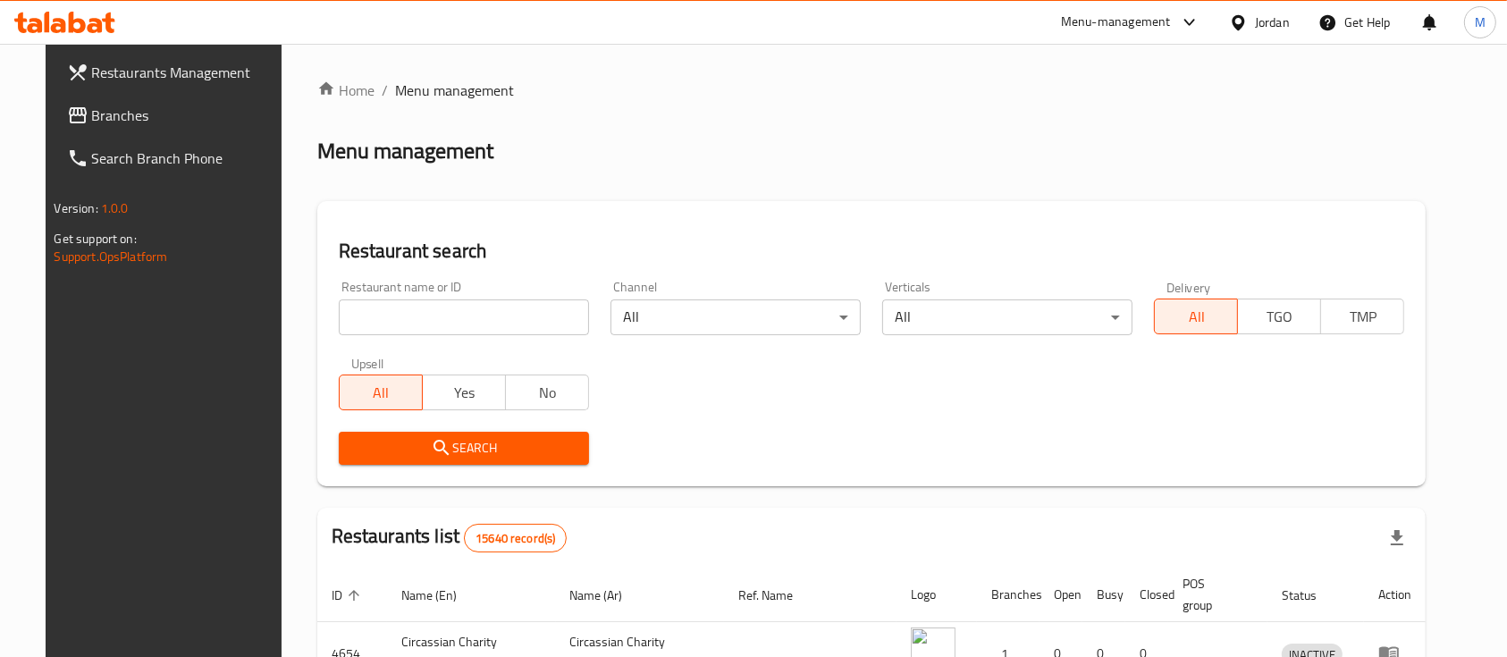
click at [436, 308] on input "search" at bounding box center [464, 317] width 250 height 36
type input "al rayhan"
click button "Search" at bounding box center [464, 448] width 250 height 33
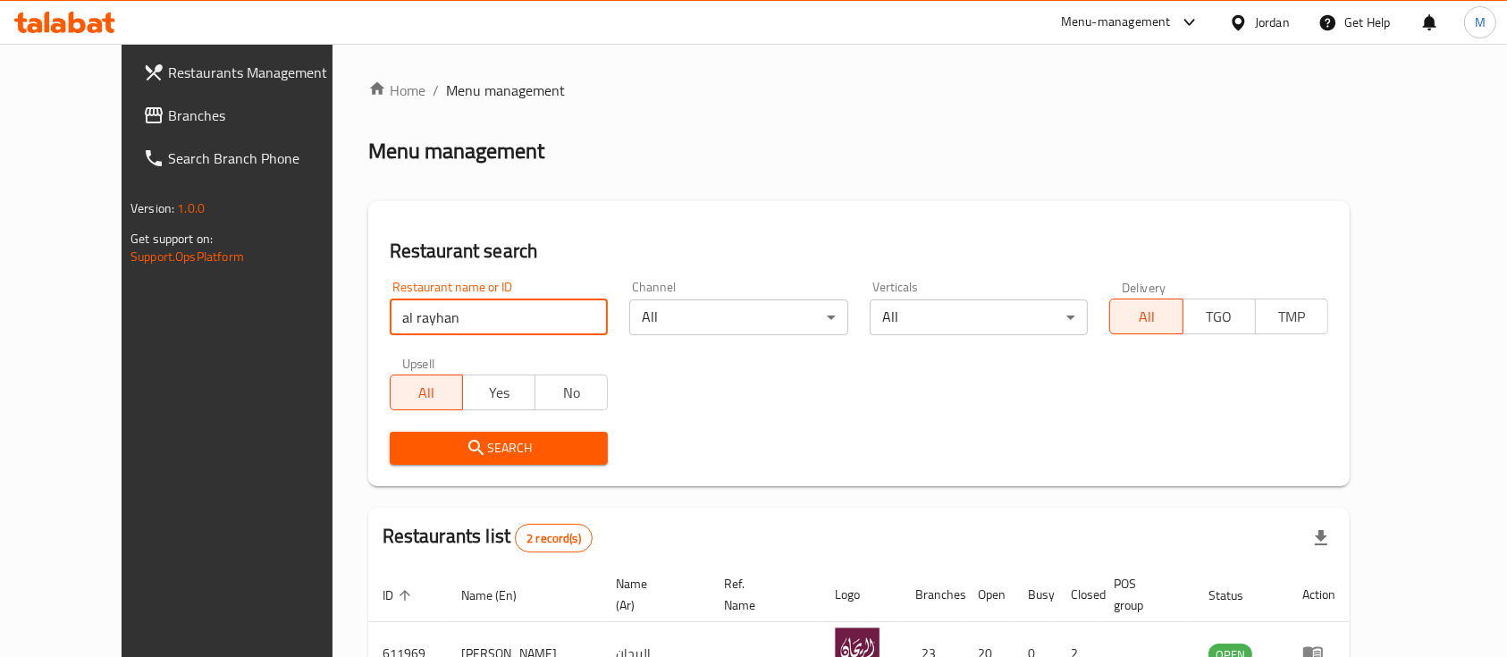
scroll to position [187, 0]
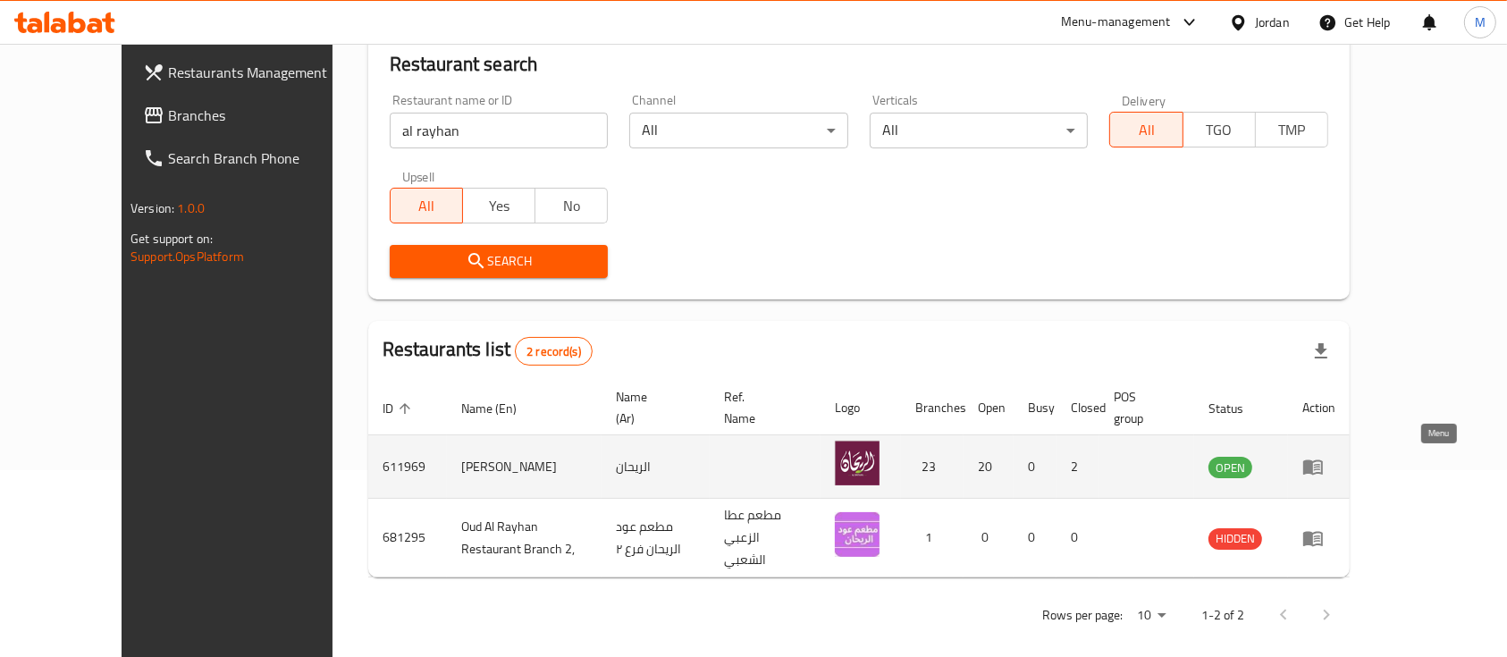
click at [1320, 464] on icon "enhanced table" at bounding box center [1317, 467] width 6 height 7
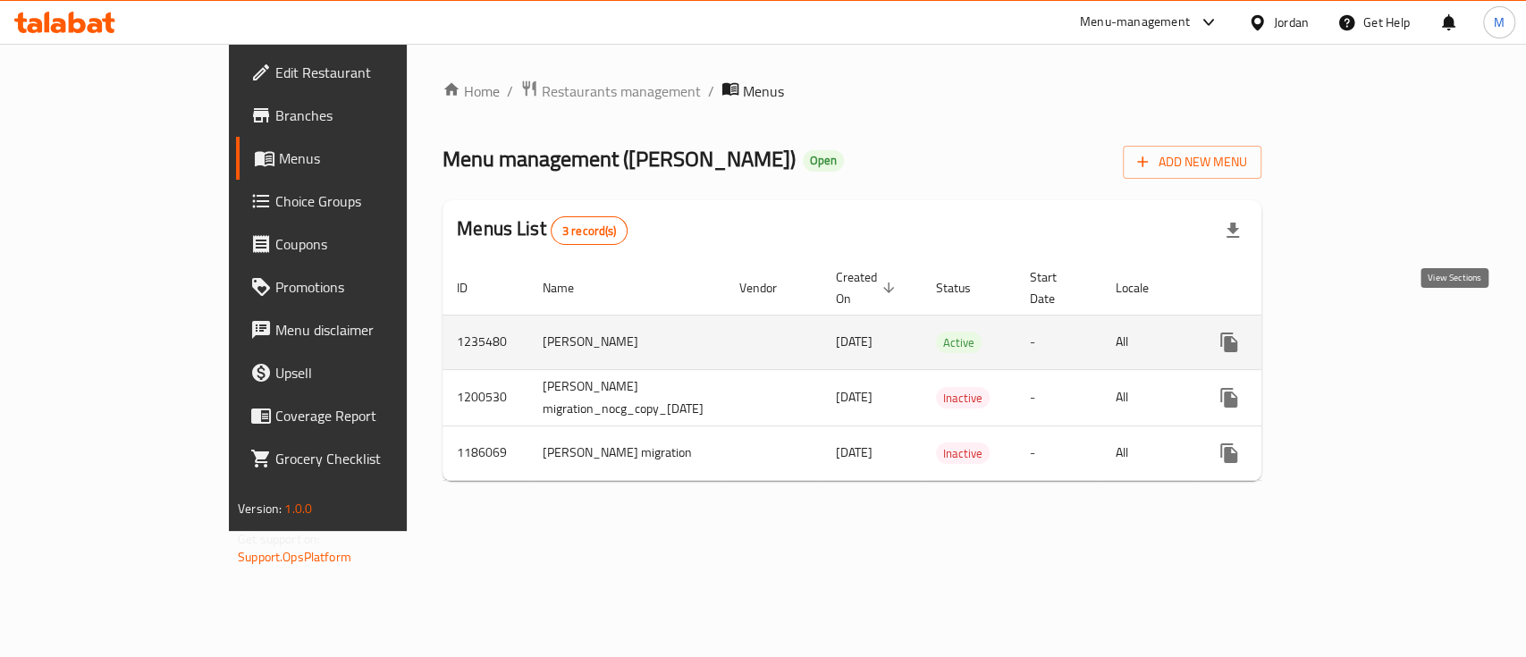
click at [1366, 334] on icon "enhanced table" at bounding box center [1358, 342] width 16 height 16
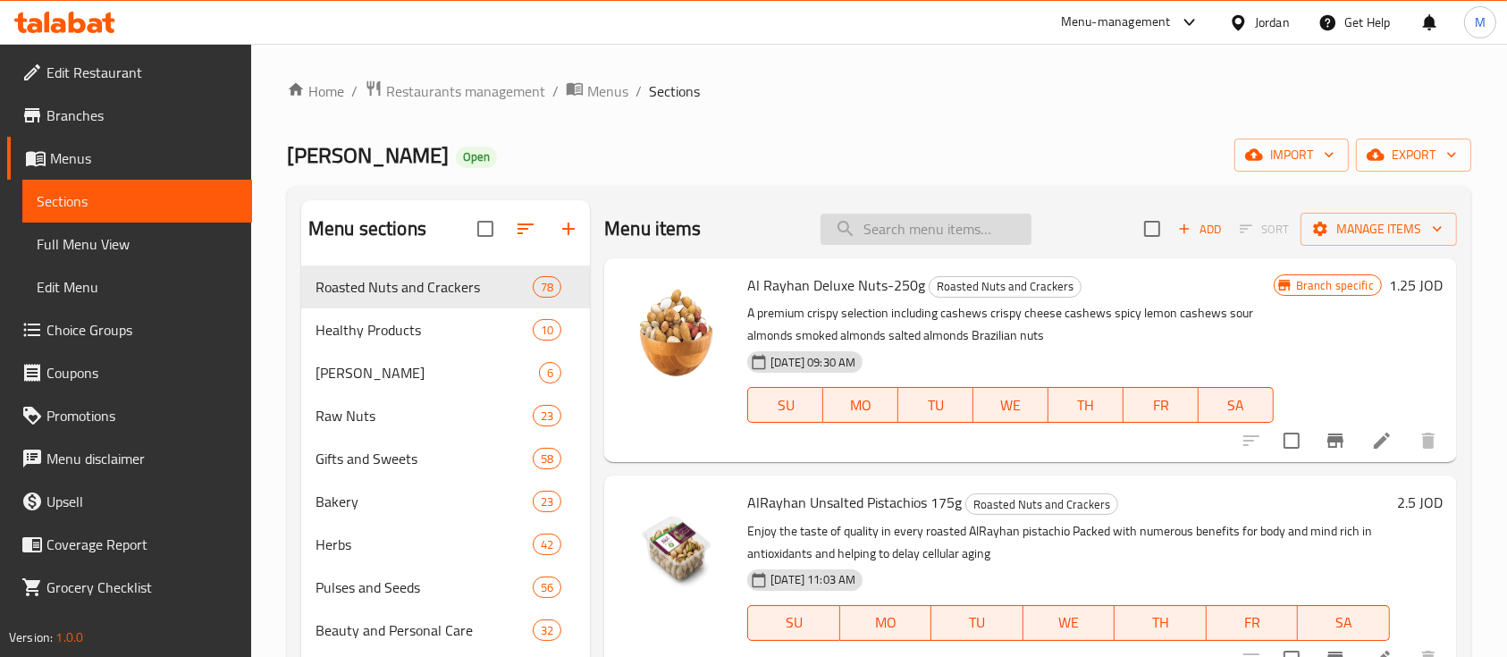
click at [915, 218] on input "search" at bounding box center [926, 229] width 211 height 31
type input "al"
click at [881, 218] on input "al" at bounding box center [926, 229] width 211 height 31
drag, startPoint x: 881, startPoint y: 218, endPoint x: 821, endPoint y: 225, distance: 60.3
click at [821, 225] on input "al" at bounding box center [926, 229] width 211 height 31
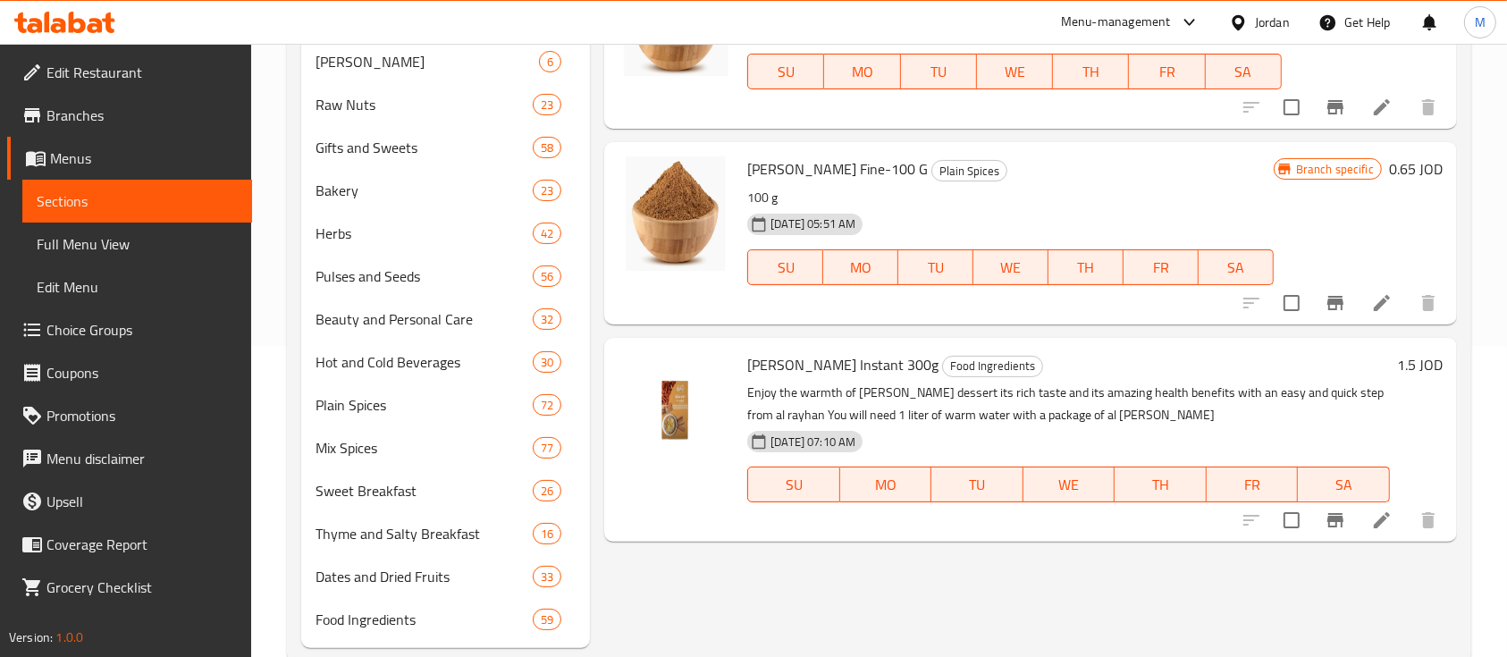
scroll to position [315, 0]
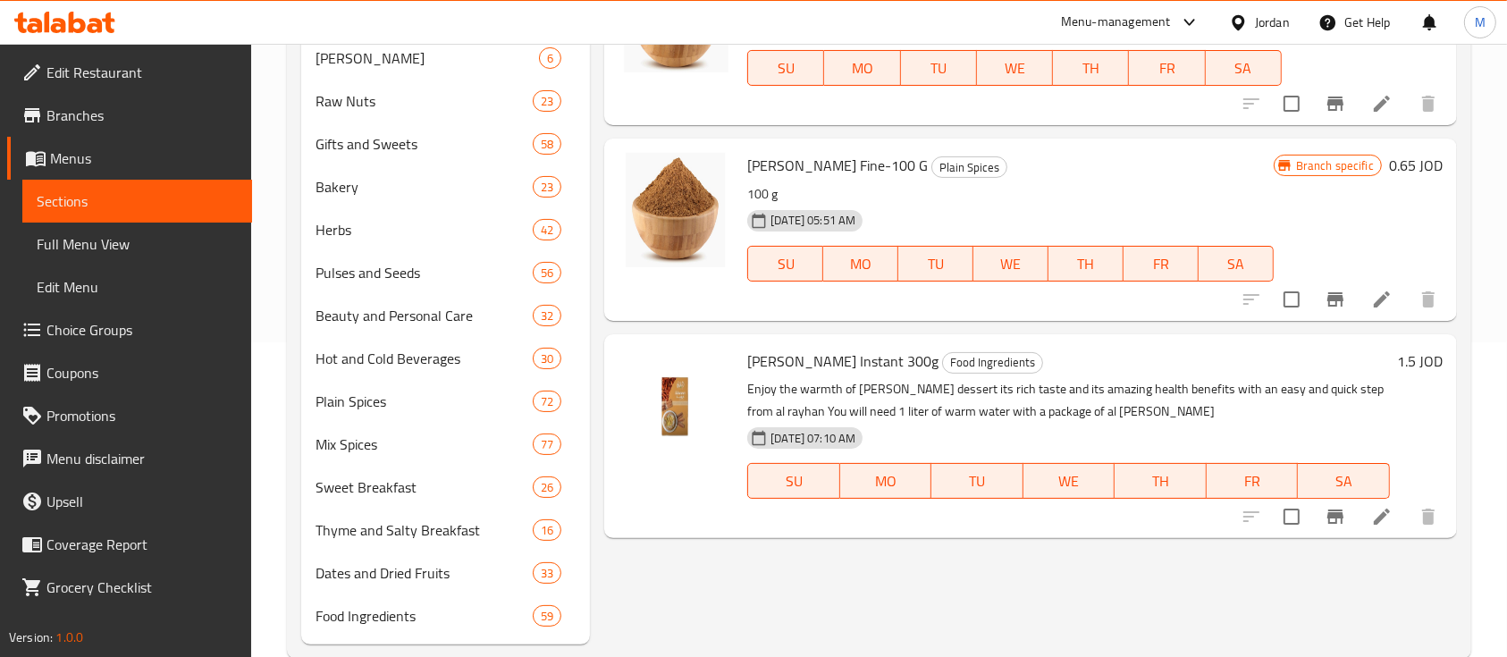
type input "كراوي"
drag, startPoint x: 746, startPoint y: 356, endPoint x: 949, endPoint y: 354, distance: 202.9
click at [949, 354] on div "Al [PERSON_NAME] Instant 300g Food Ingredients Enjoy the warmth of [PERSON_NAME…" at bounding box center [1068, 437] width 657 height 190
copy h6 "[PERSON_NAME] Instant 300g"
